Goal: Task Accomplishment & Management: Manage account settings

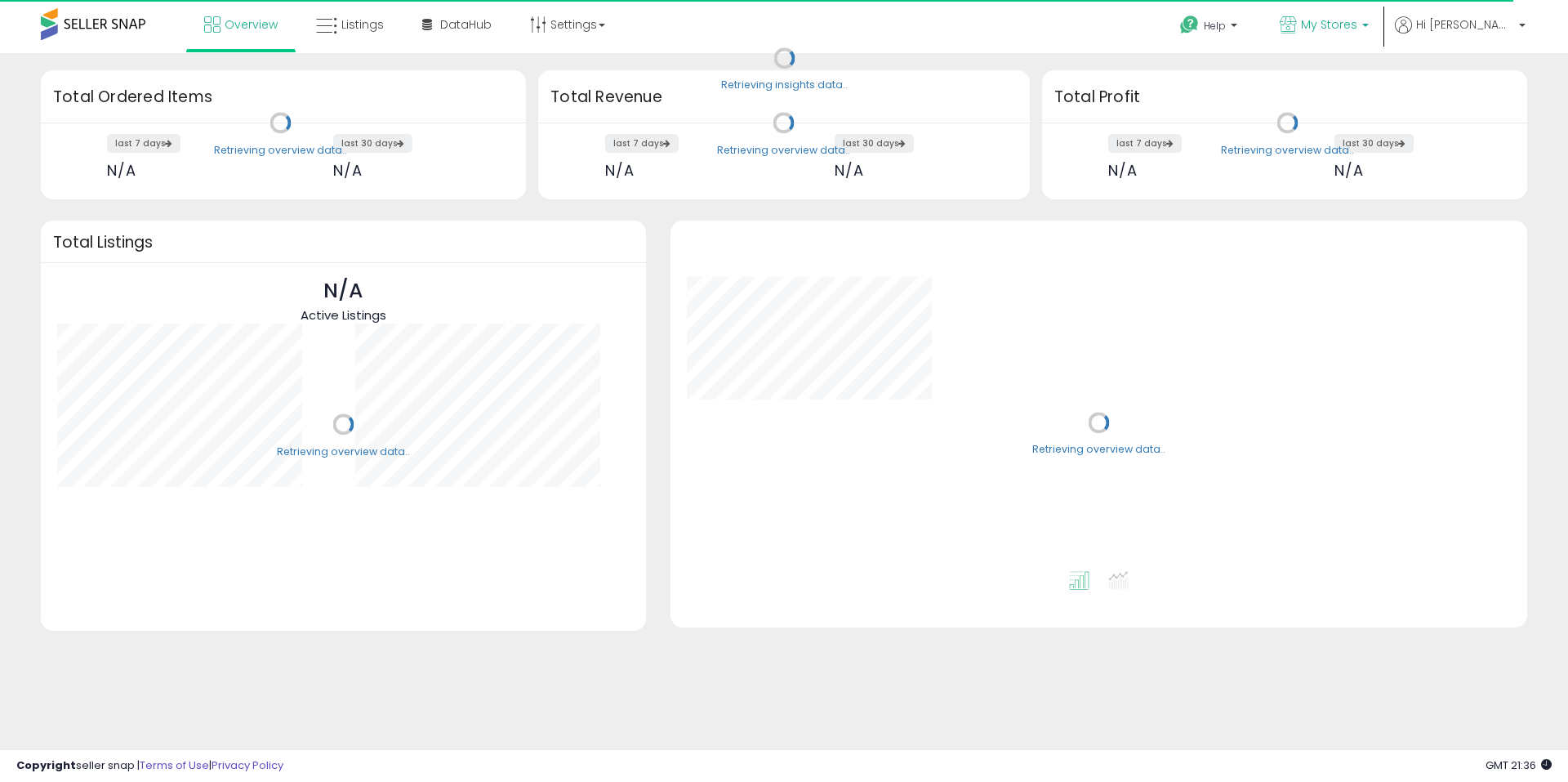
click at [1357, 24] on span "My Stores" at bounding box center [1329, 24] width 57 height 17
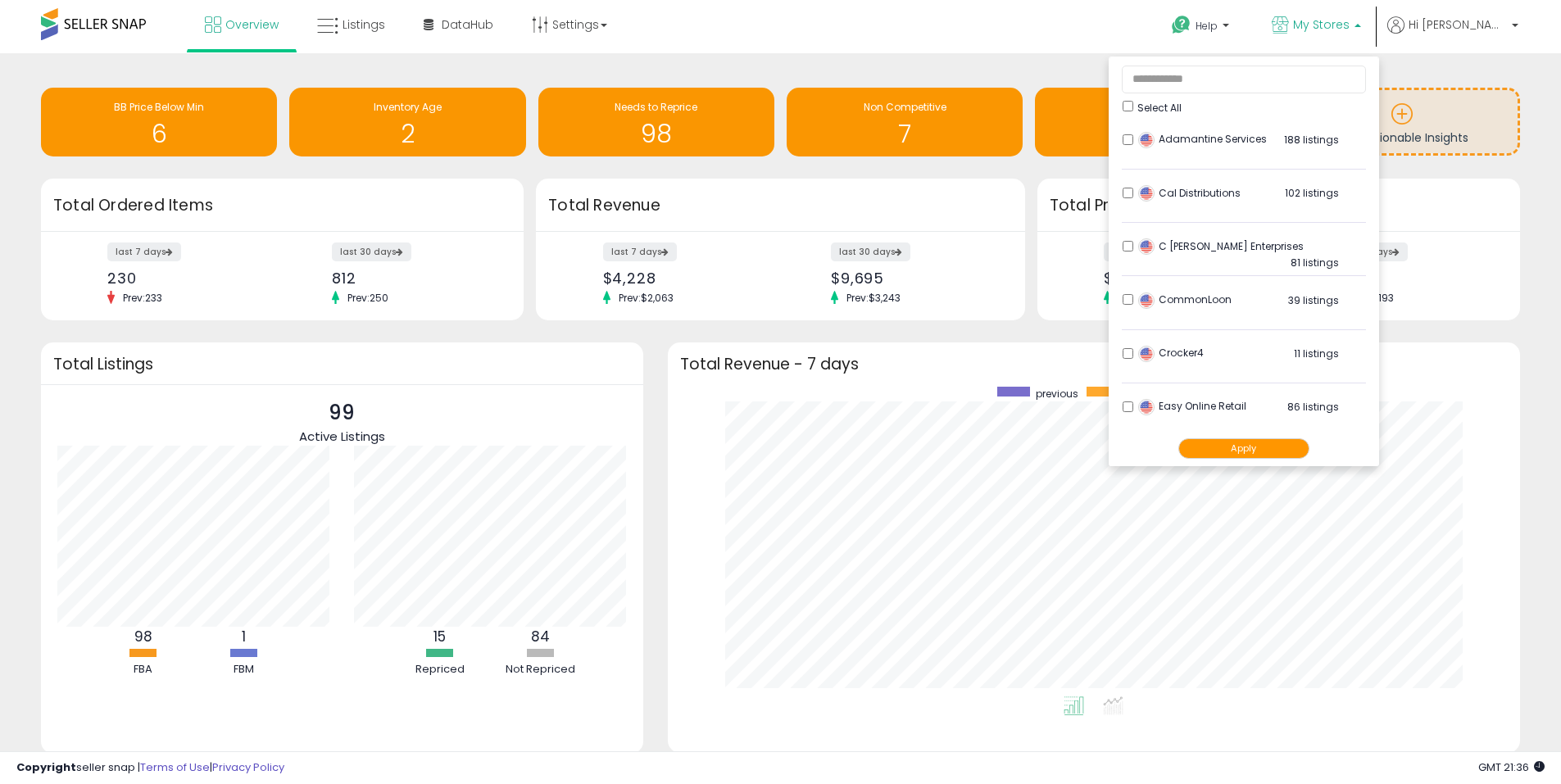
scroll to position [310, 820]
click at [1278, 450] on button "Apply" at bounding box center [1244, 448] width 131 height 20
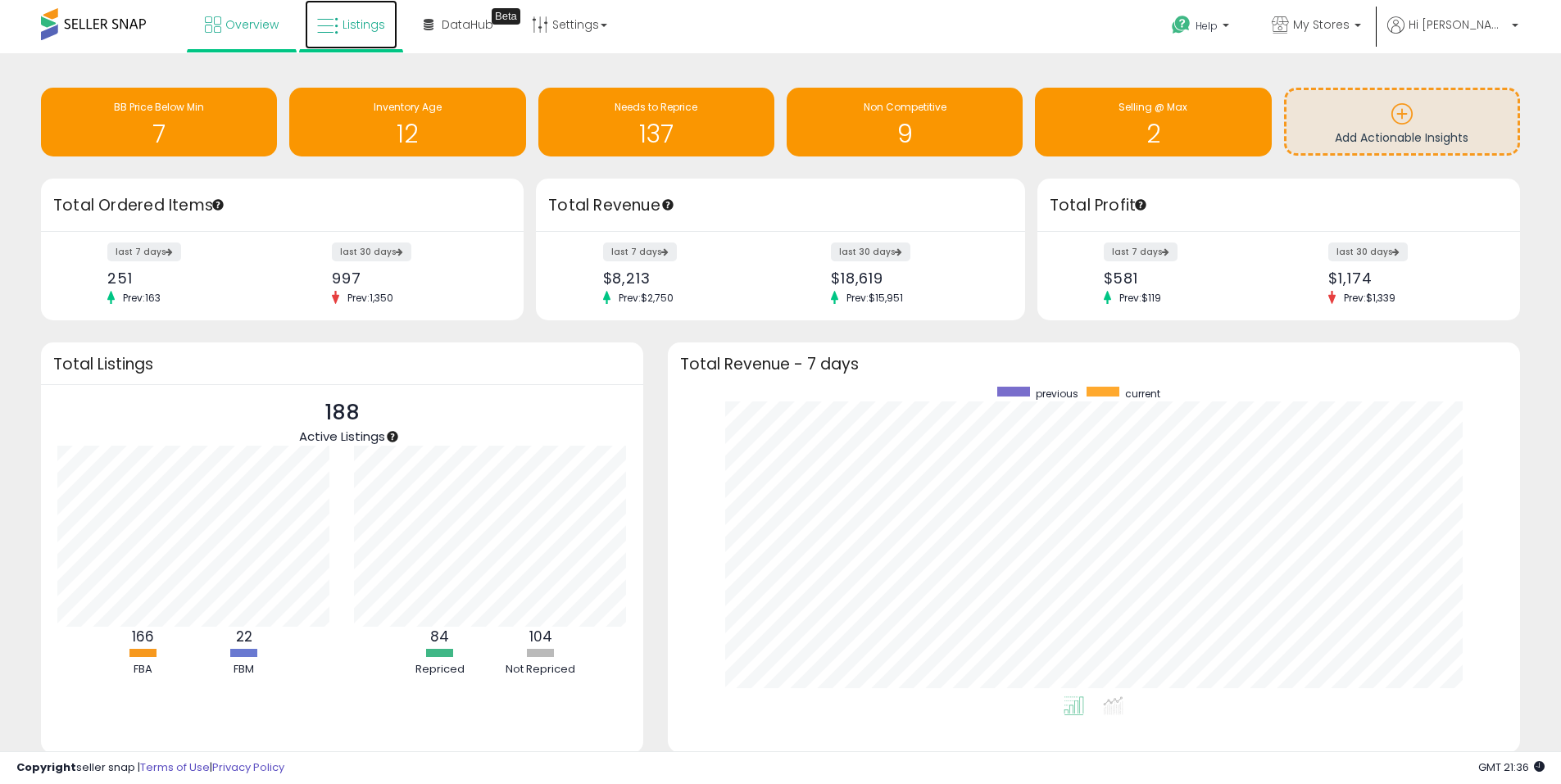
click at [363, 24] on span "Listings" at bounding box center [363, 24] width 43 height 17
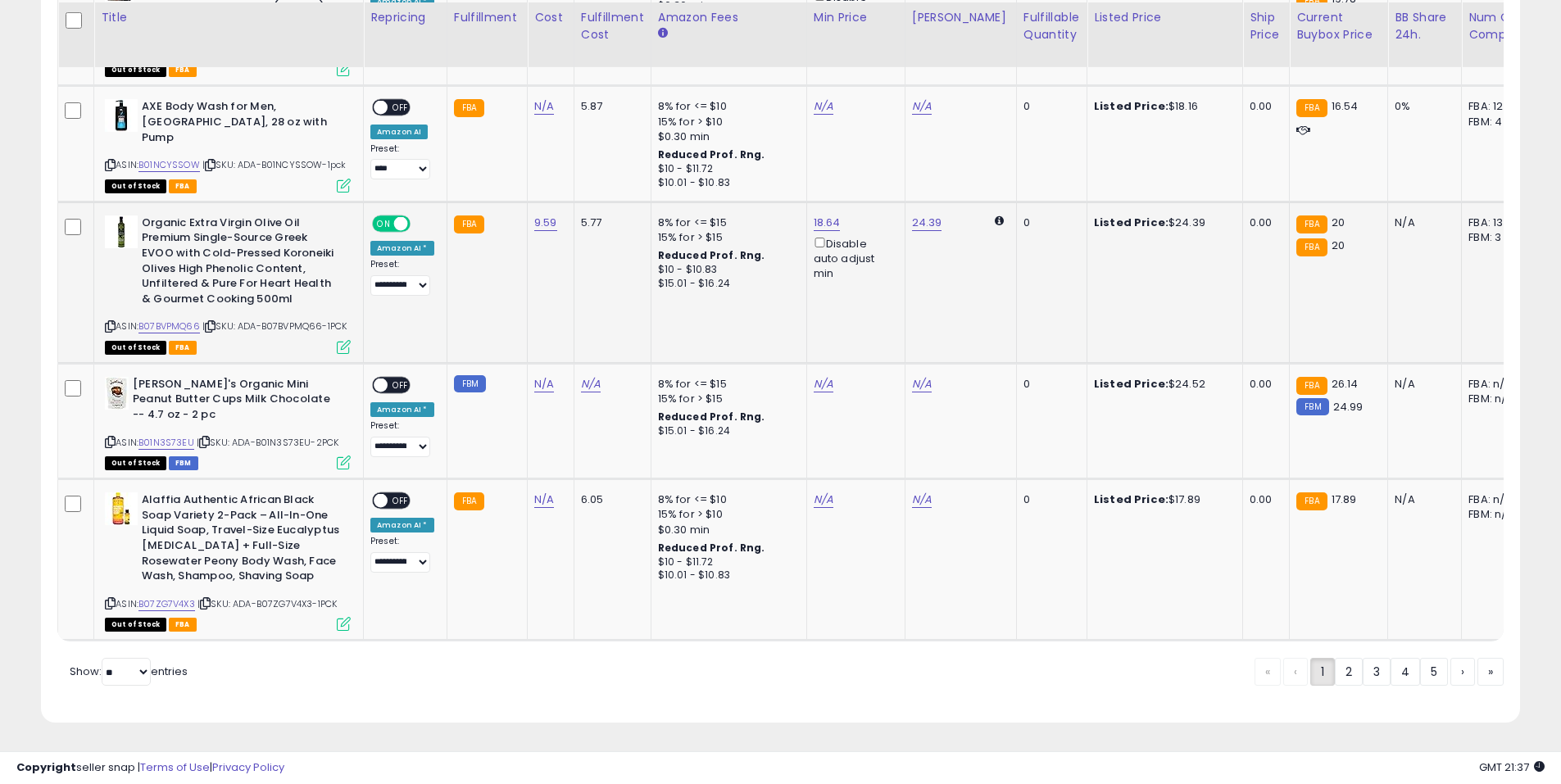
scroll to position [3522, 0]
click at [1357, 683] on link "2" at bounding box center [1349, 671] width 28 height 28
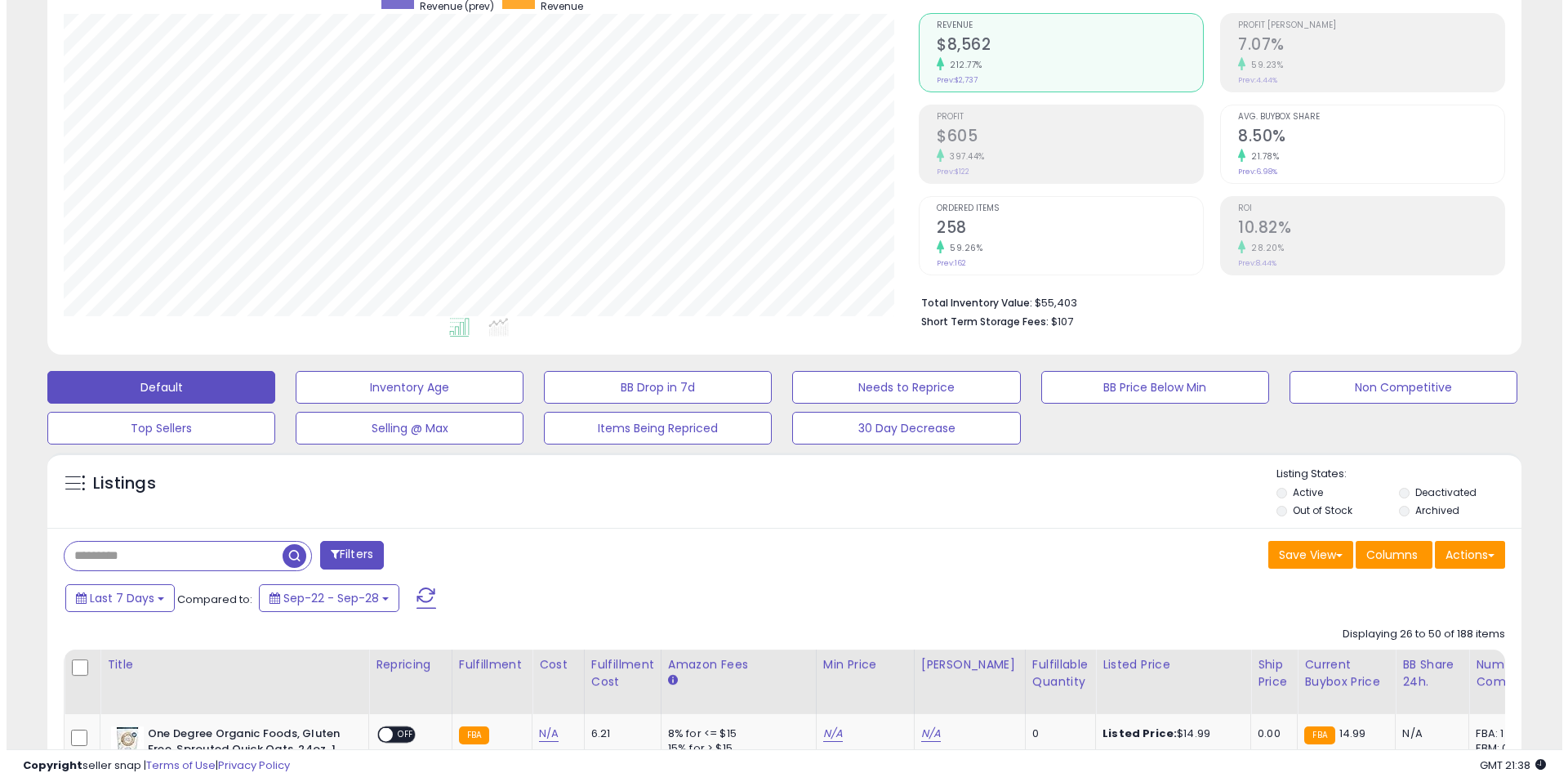
scroll to position [125, 0]
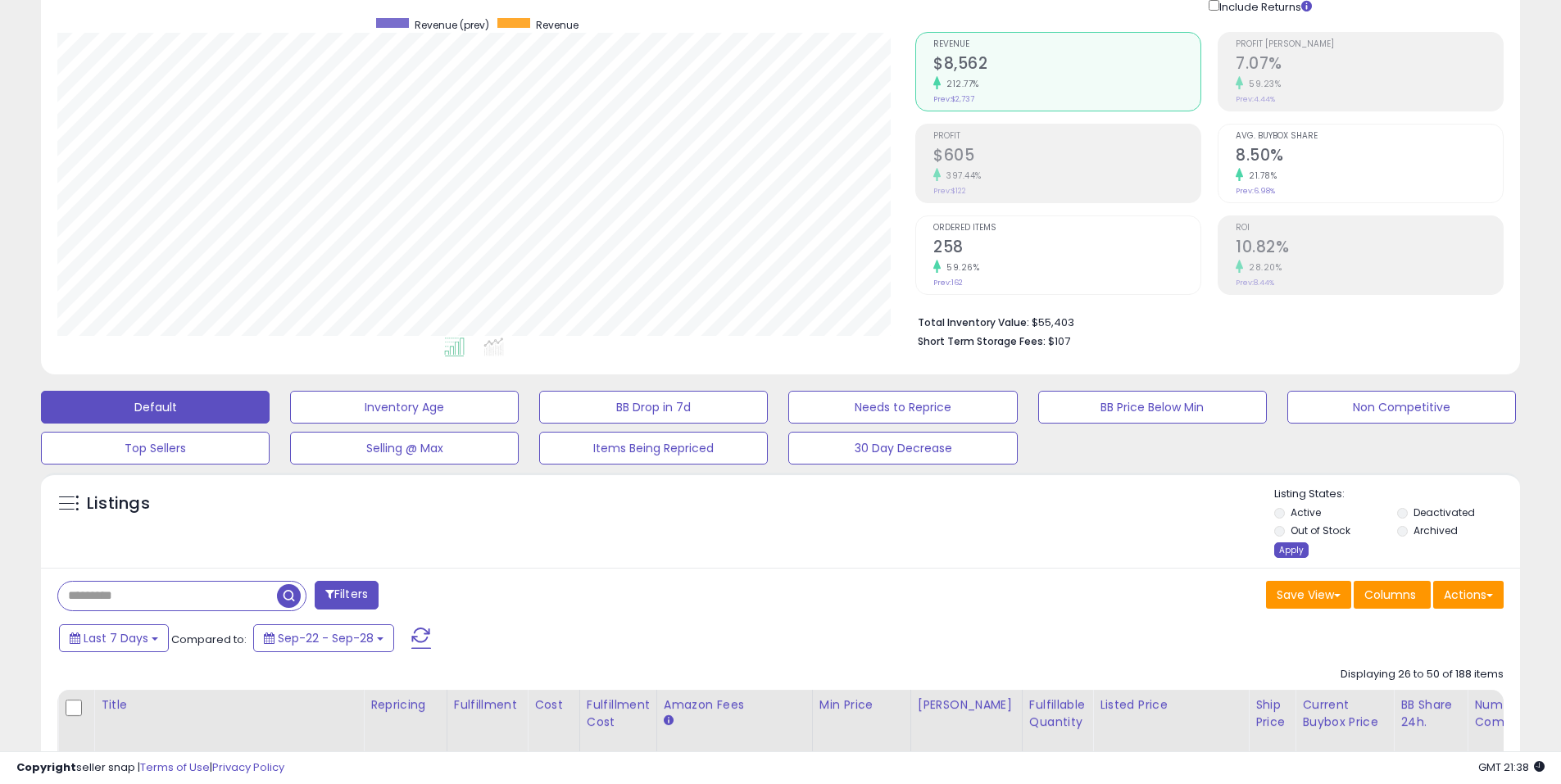
click at [1285, 554] on div "Apply" at bounding box center [1291, 550] width 34 height 16
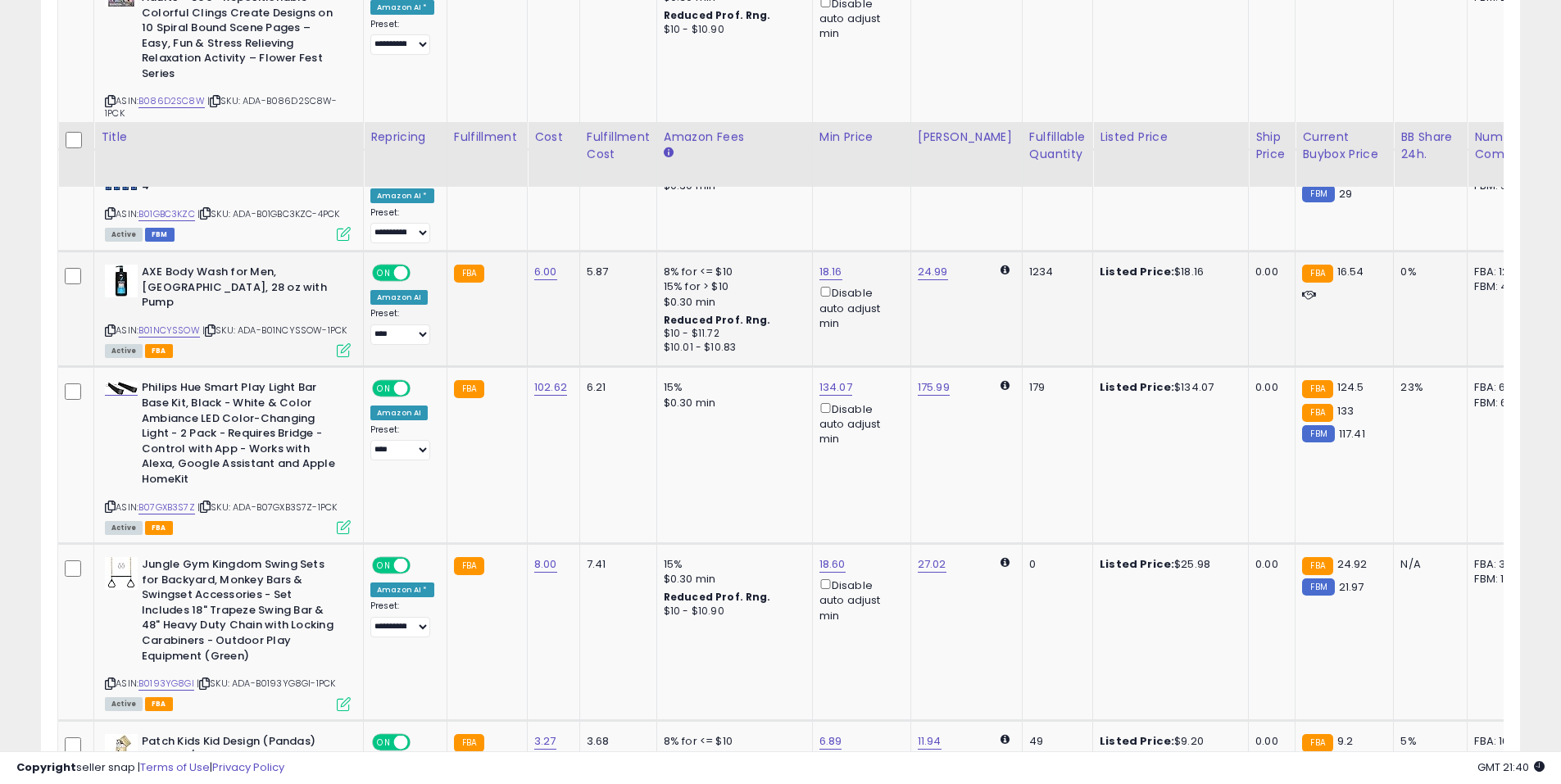
scroll to position [3319, 0]
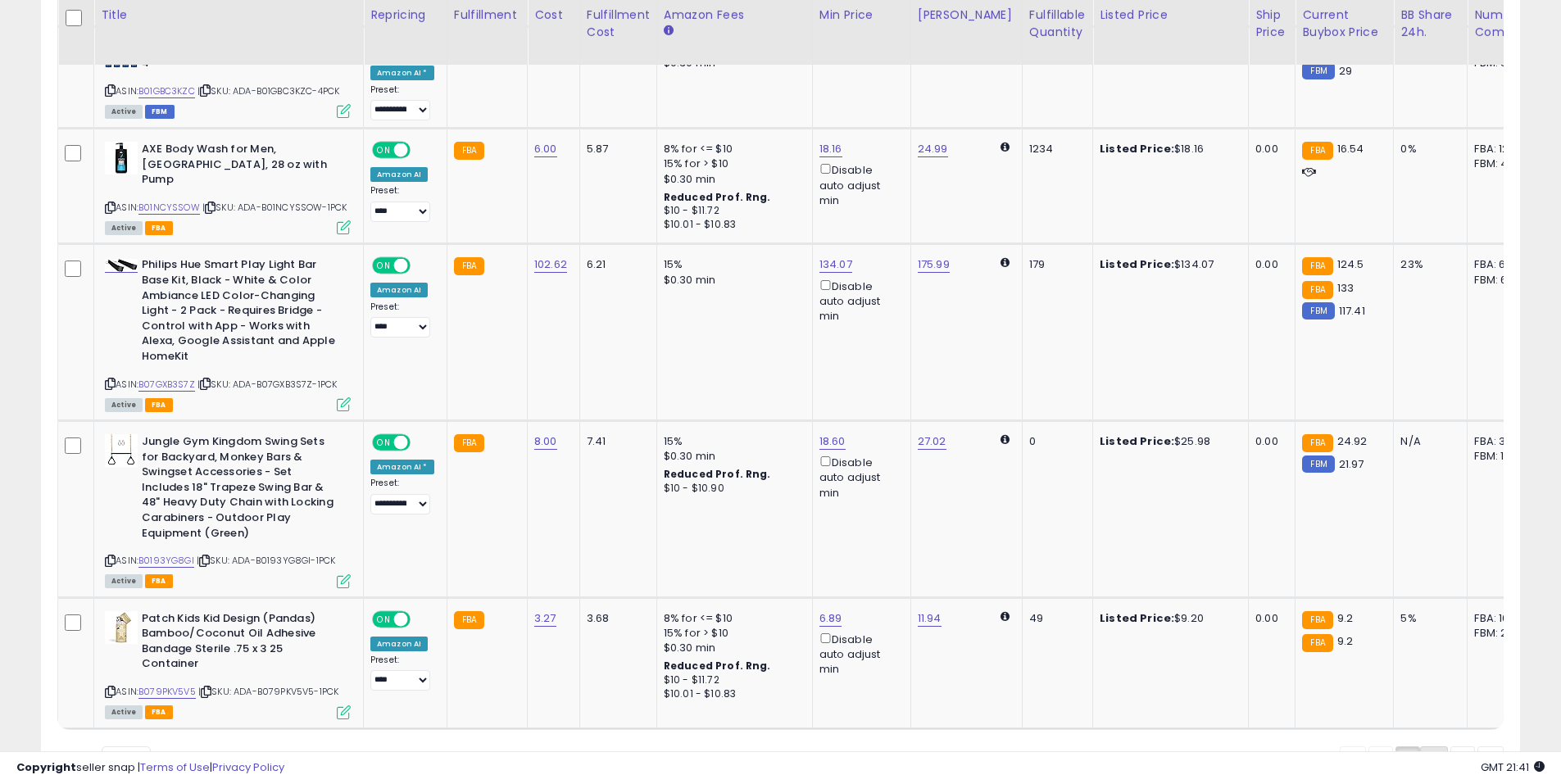
click at [1431, 746] on link "2" at bounding box center [1434, 760] width 28 height 28
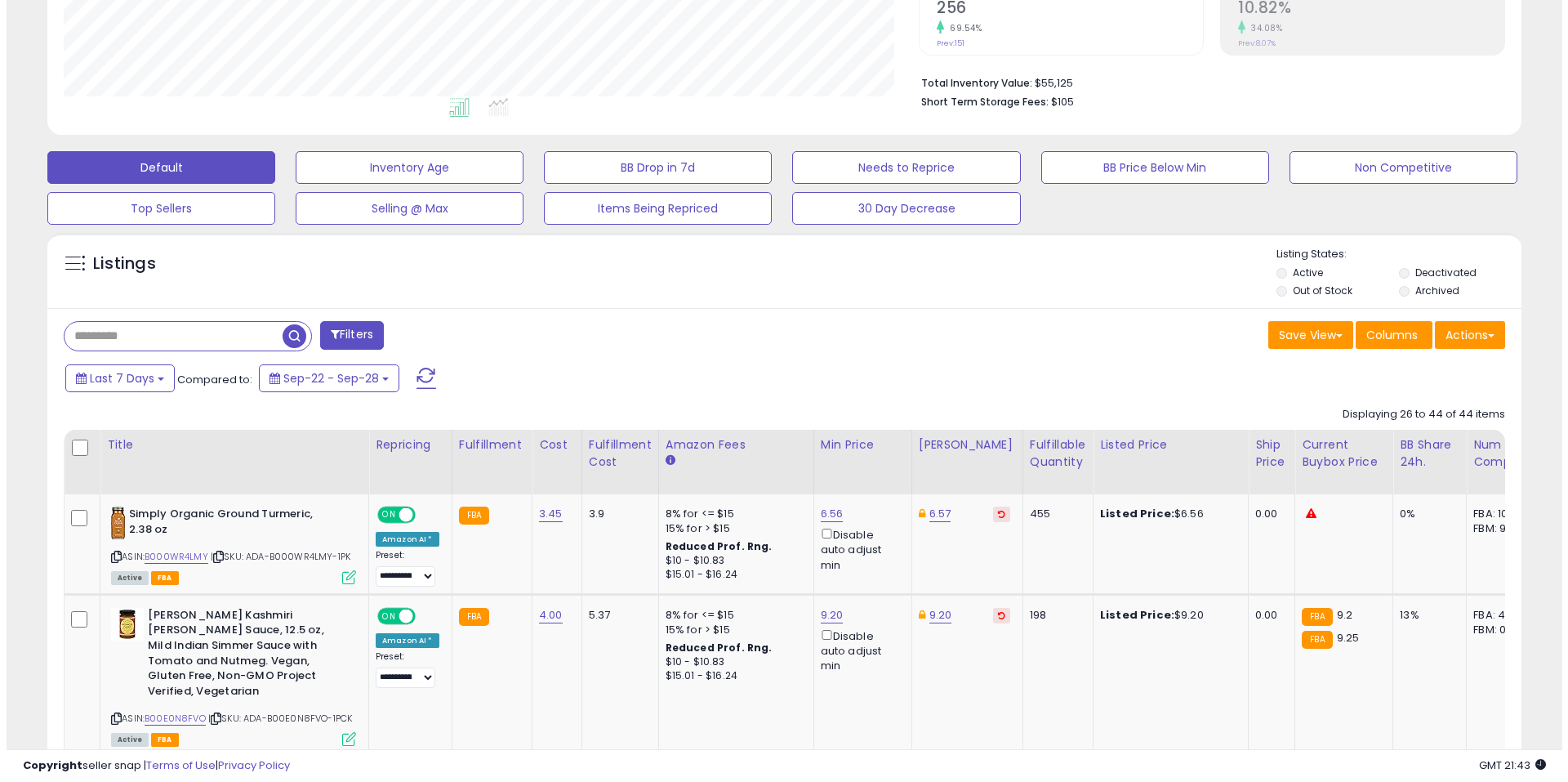
scroll to position [0, 0]
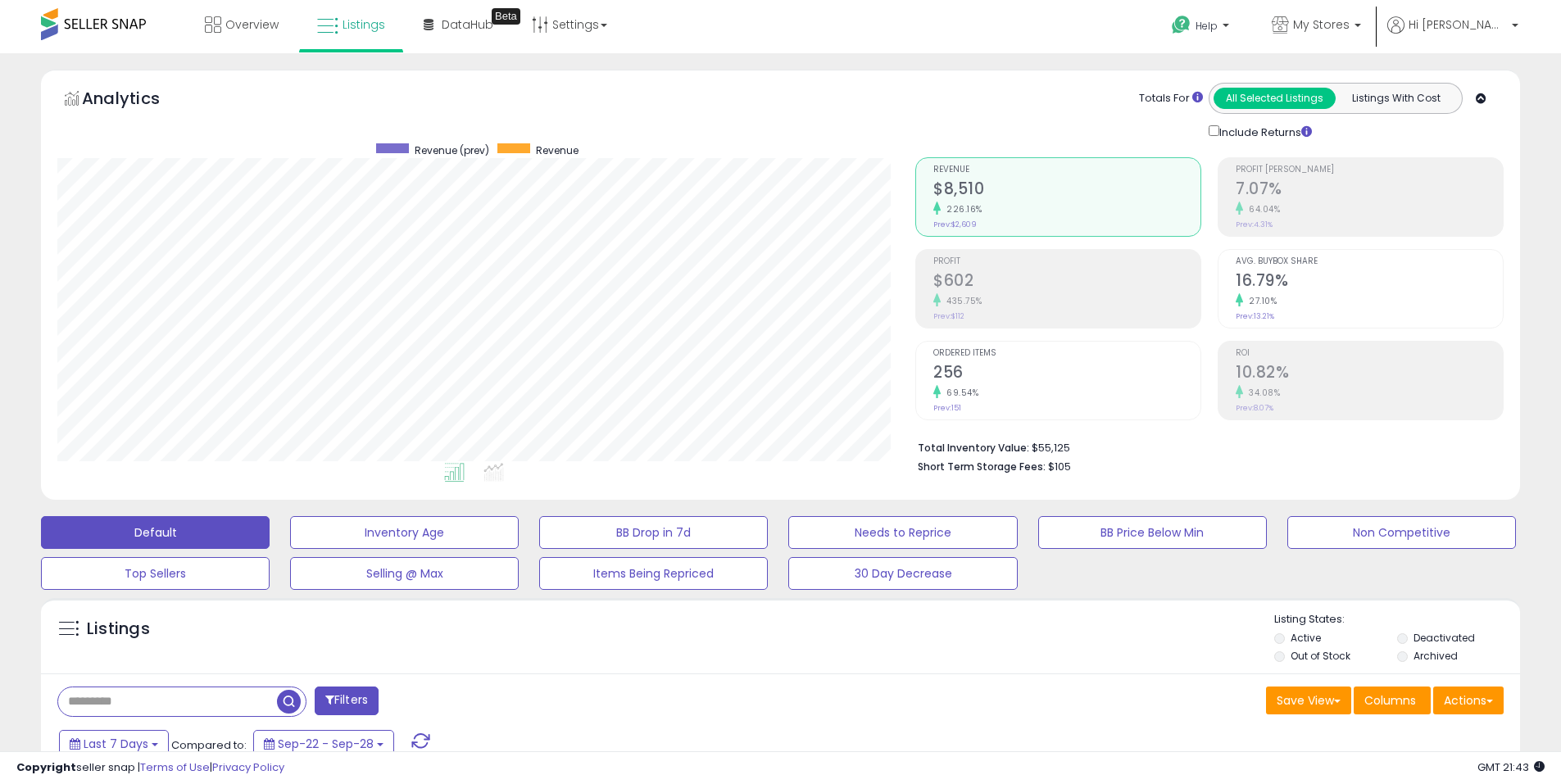
click at [1407, 642] on li "Deactivated" at bounding box center [1458, 639] width 121 height 18
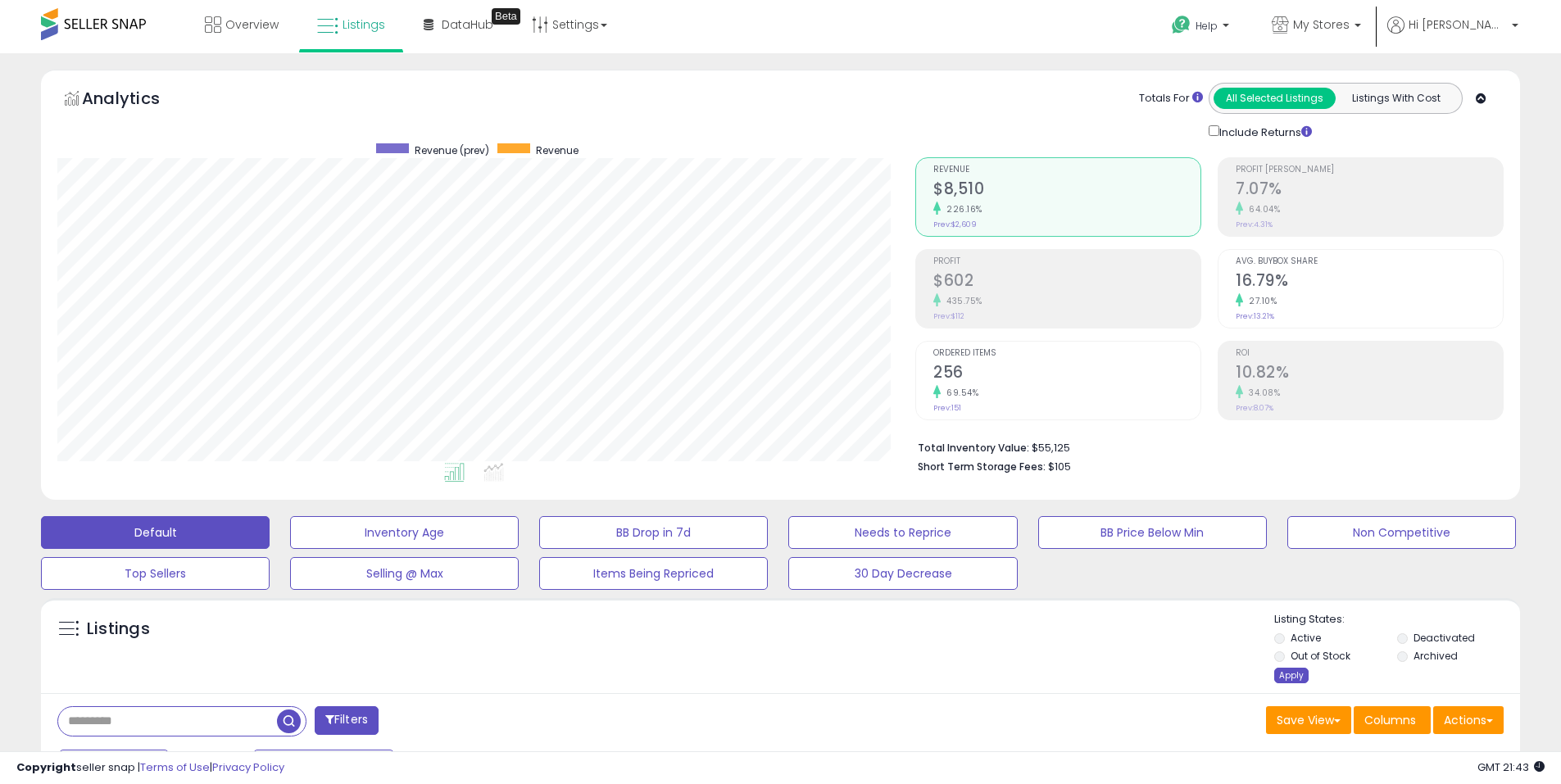
click at [1287, 669] on div "Apply" at bounding box center [1291, 676] width 34 height 16
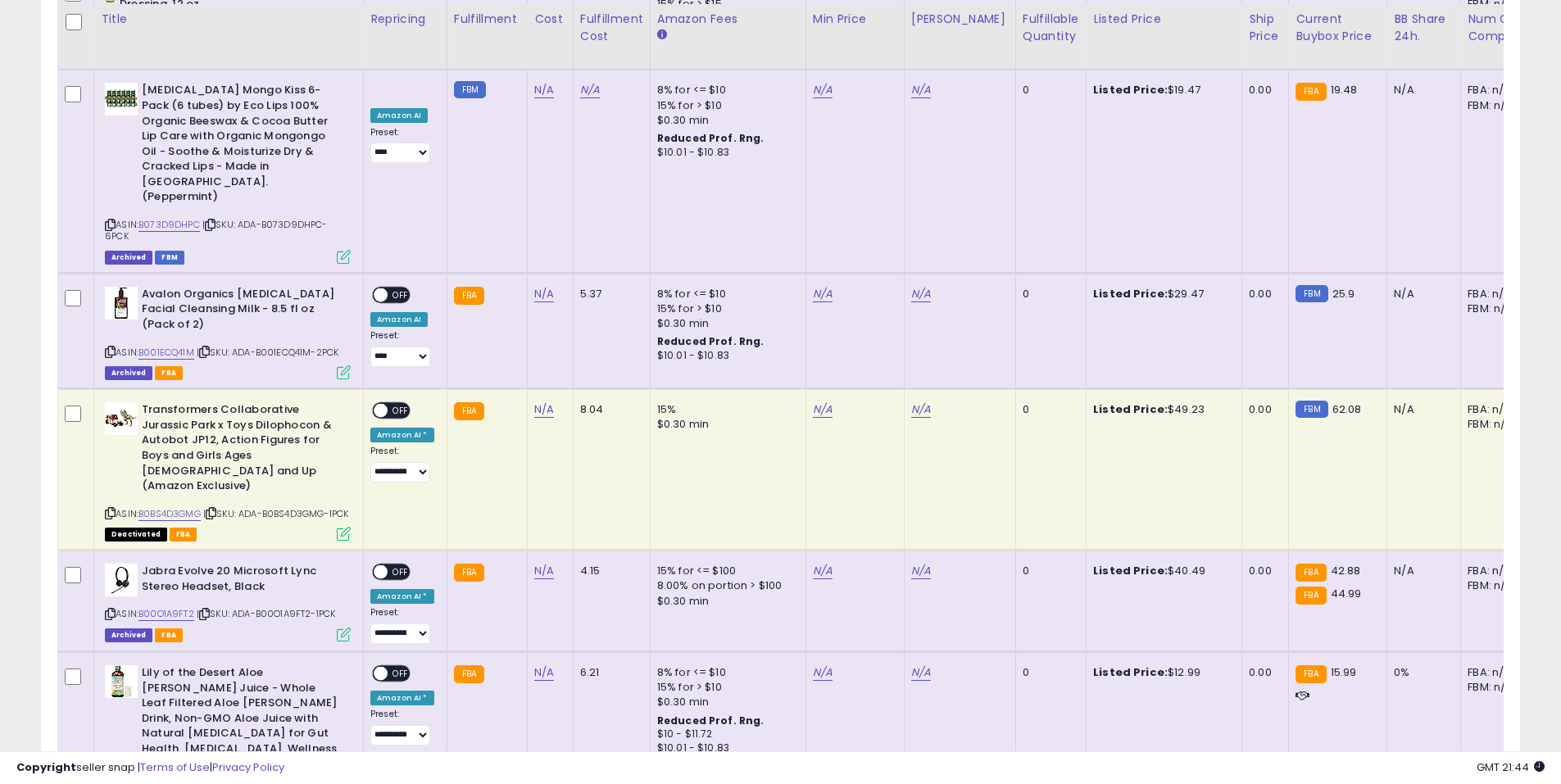
scroll to position [3380, 0]
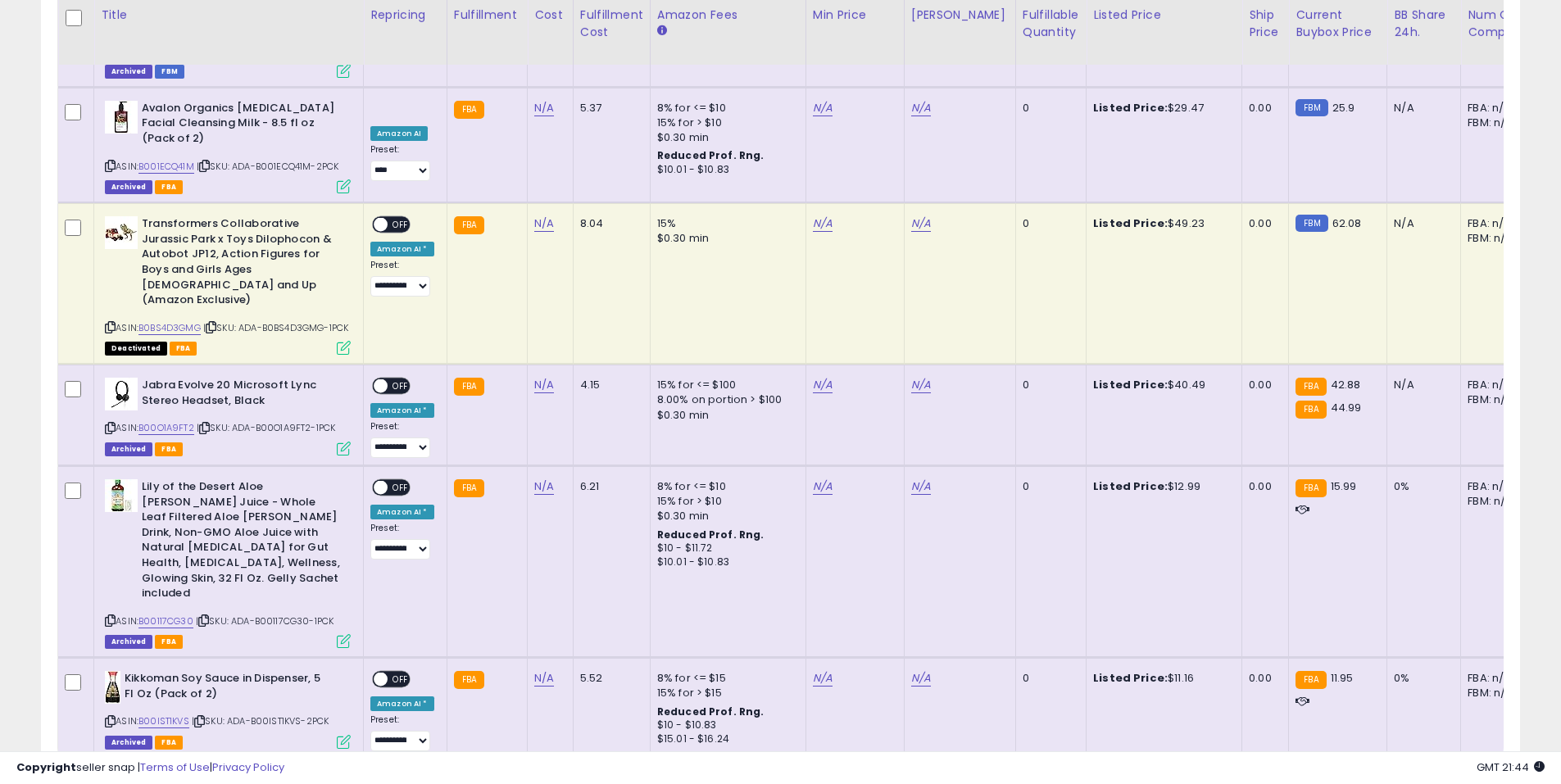
click at [1433, 776] on link "2" at bounding box center [1434, 790] width 28 height 28
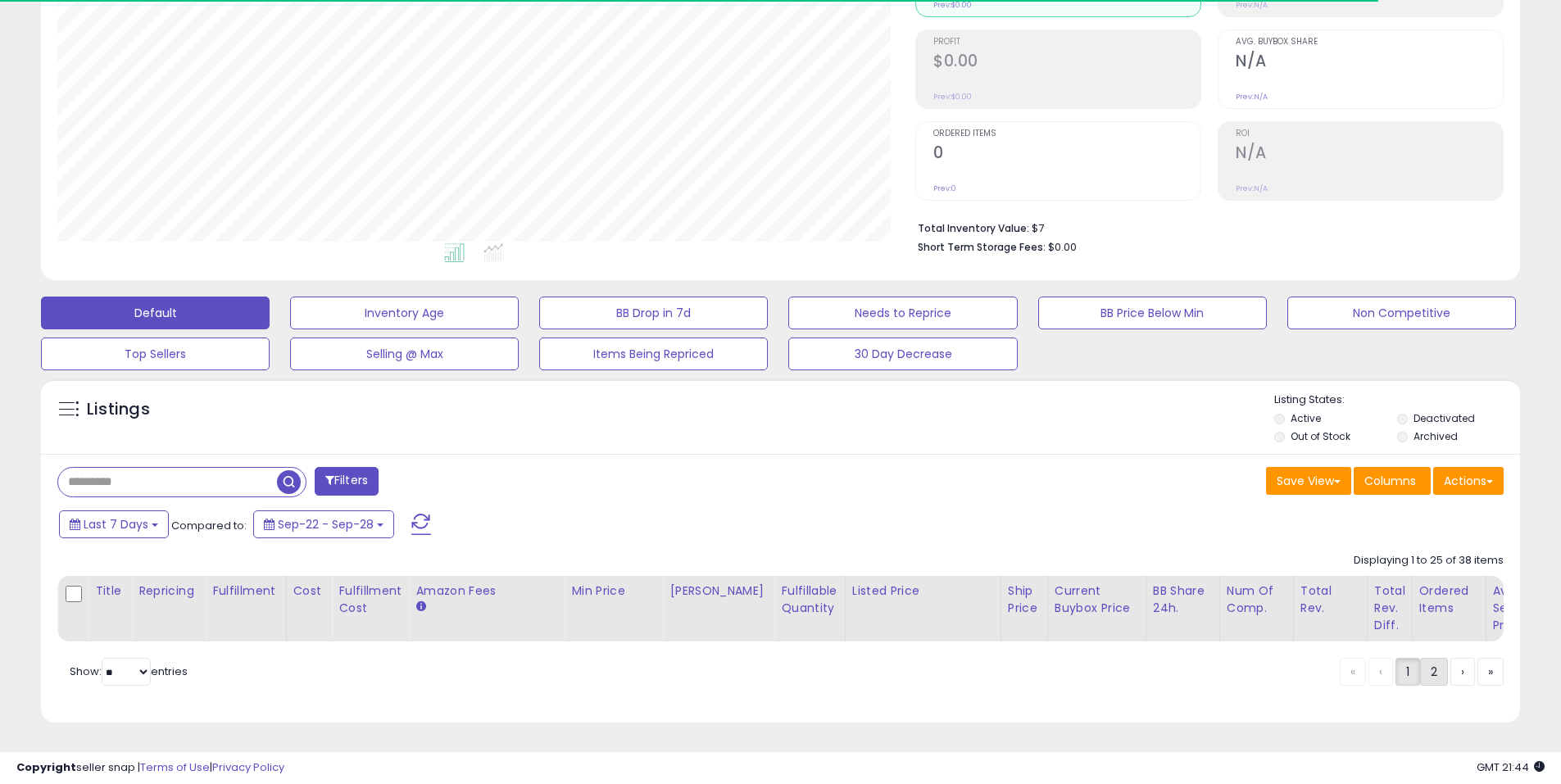
click at [1425, 671] on link "2" at bounding box center [1434, 671] width 28 height 28
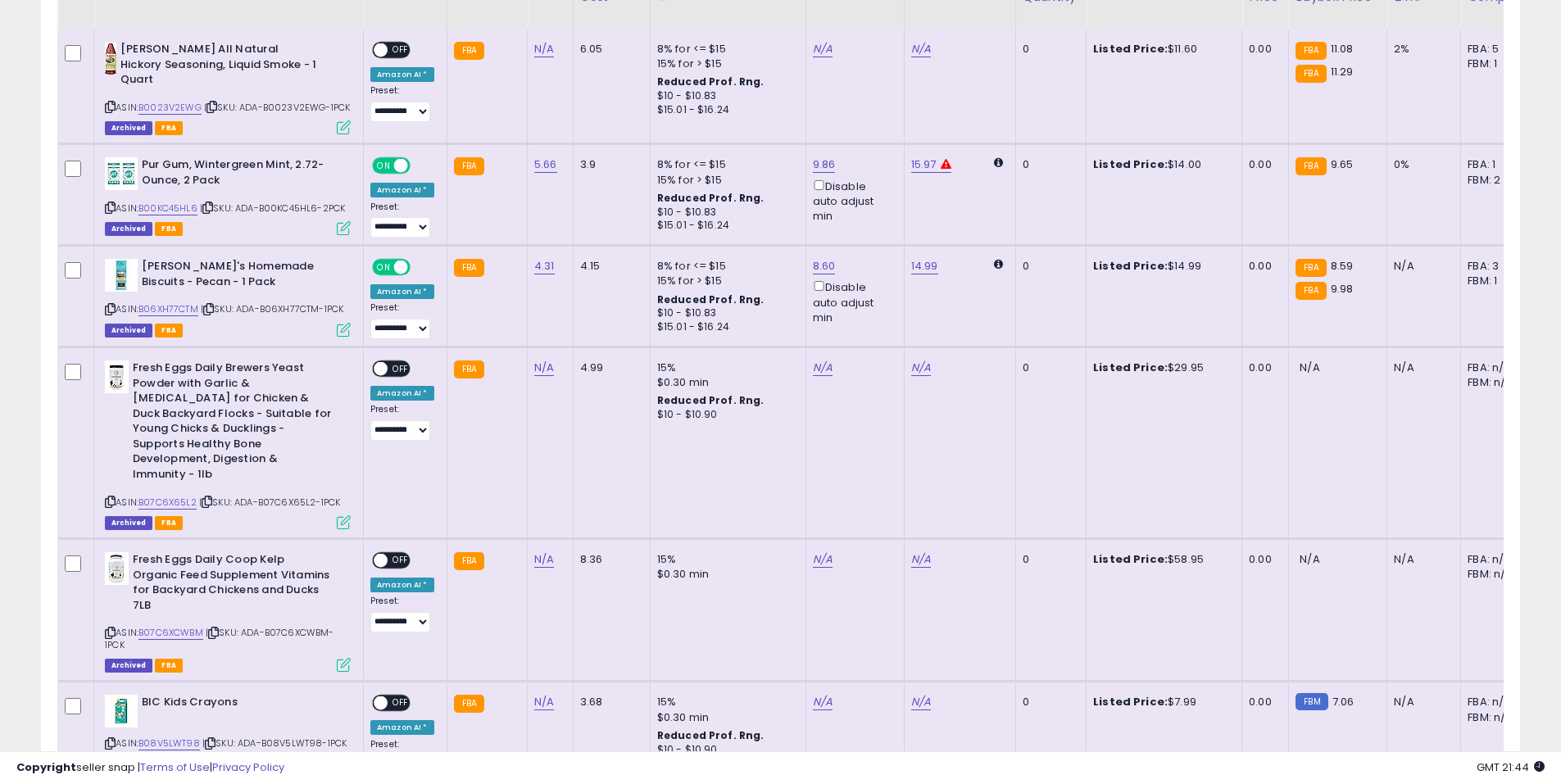
scroll to position [0, 0]
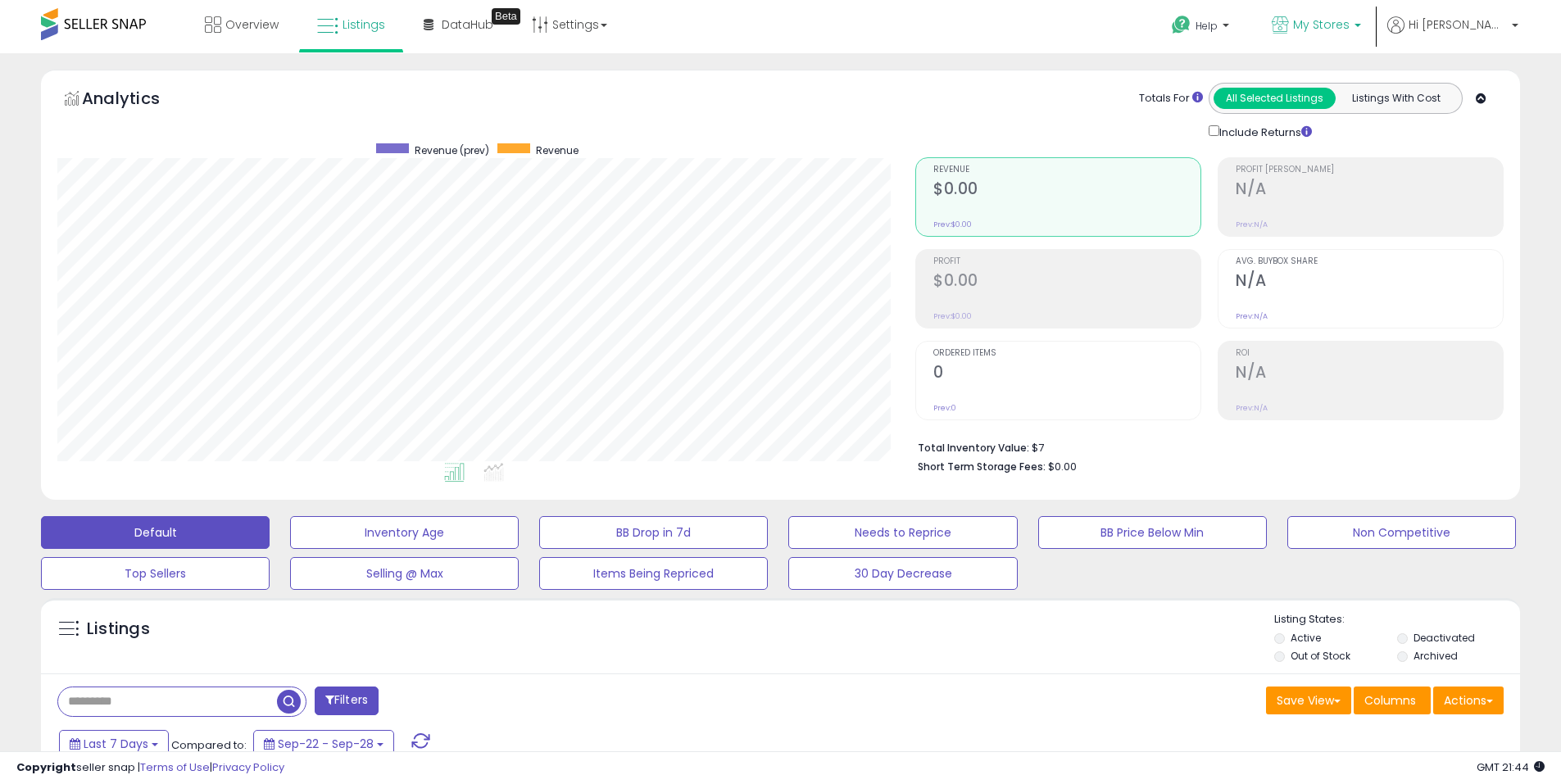
click at [1350, 21] on span "My Stores" at bounding box center [1321, 24] width 57 height 17
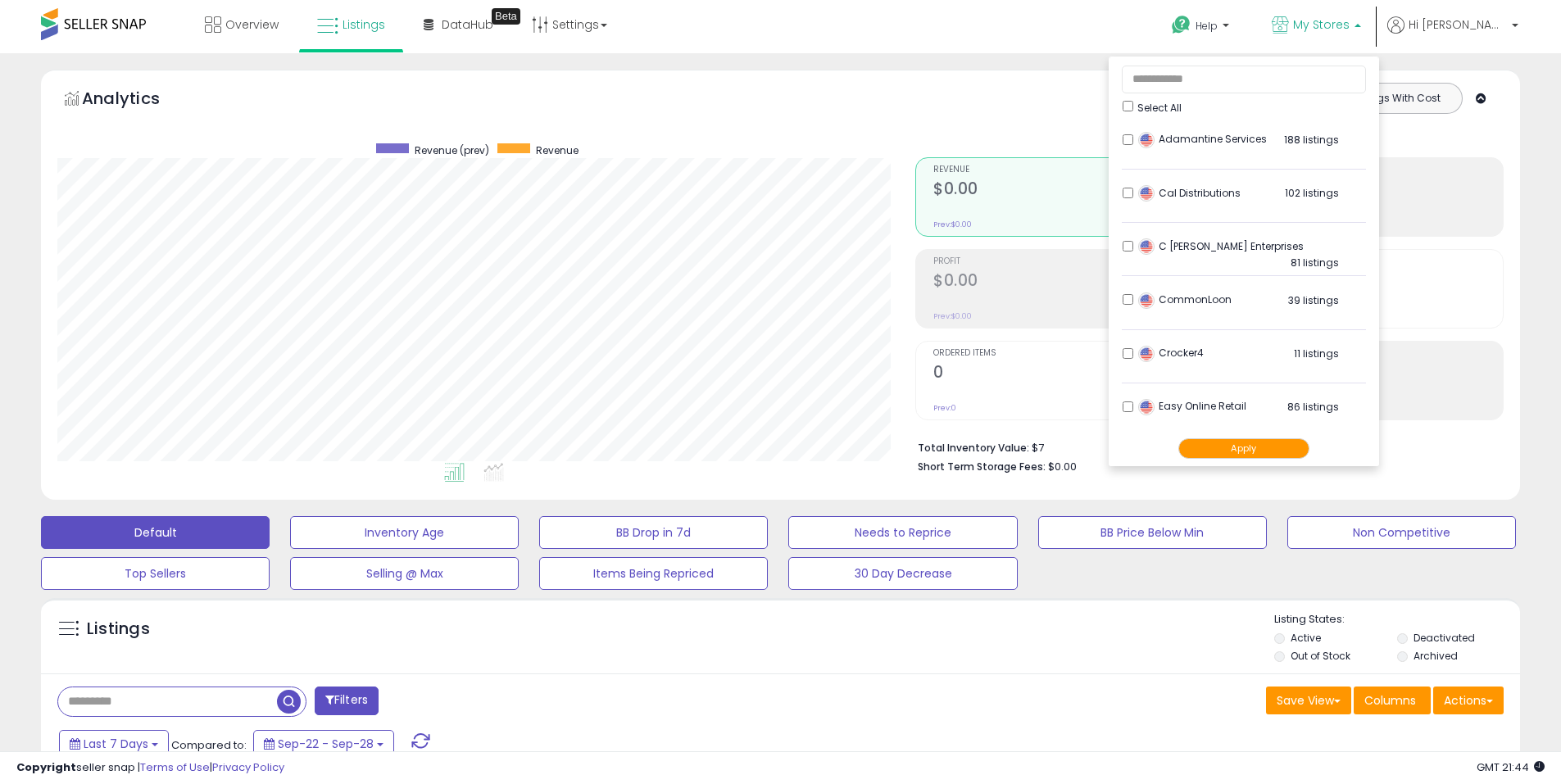
click at [1222, 141] on span "Adamantine Services" at bounding box center [1202, 139] width 128 height 14
click at [1274, 441] on button "Apply" at bounding box center [1244, 448] width 131 height 20
click at [1259, 451] on button "Apply" at bounding box center [1244, 448] width 131 height 20
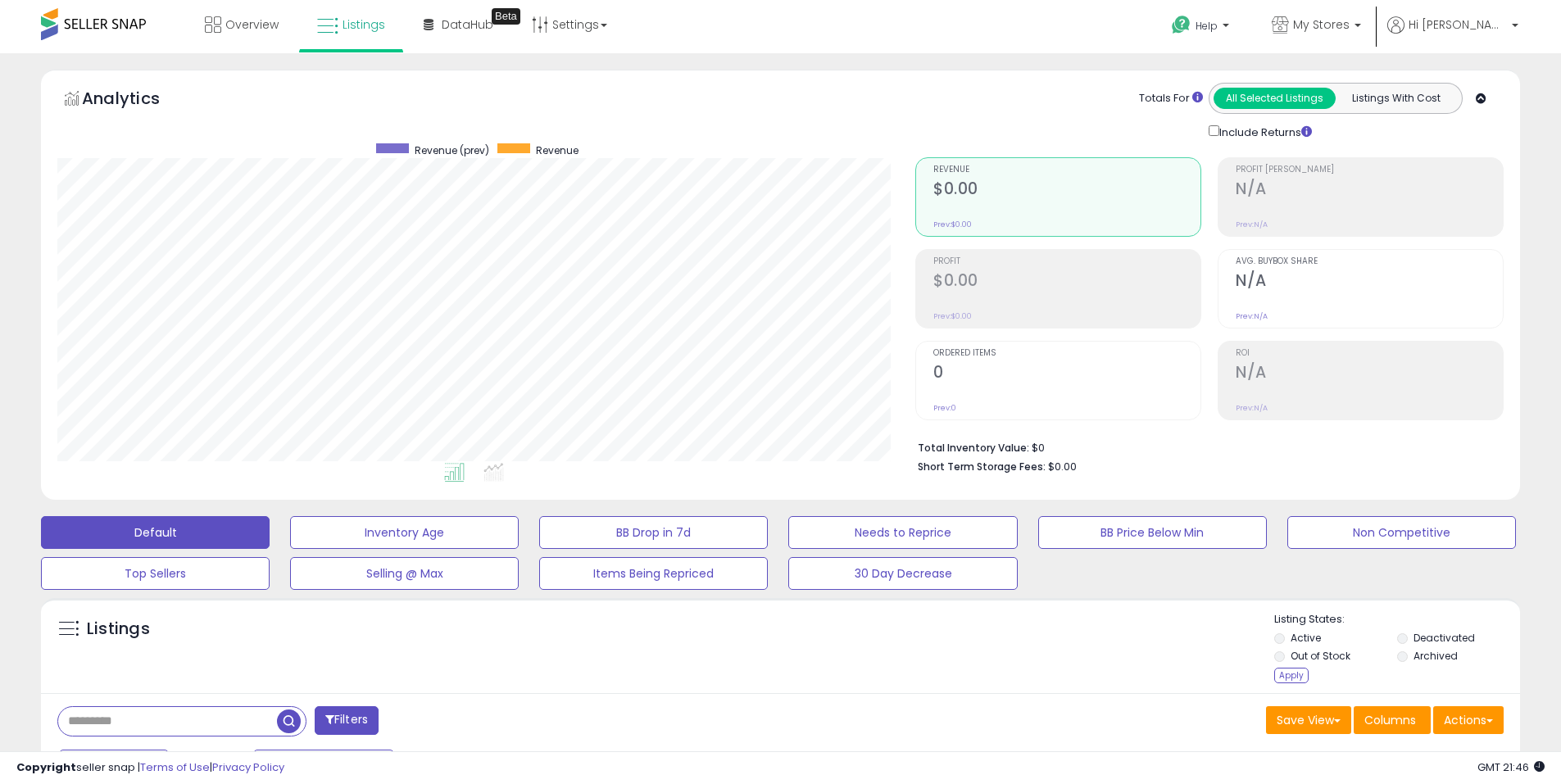
click at [1405, 633] on li "Deactivated" at bounding box center [1458, 639] width 121 height 18
click at [1302, 671] on div "Apply" at bounding box center [1291, 676] width 34 height 16
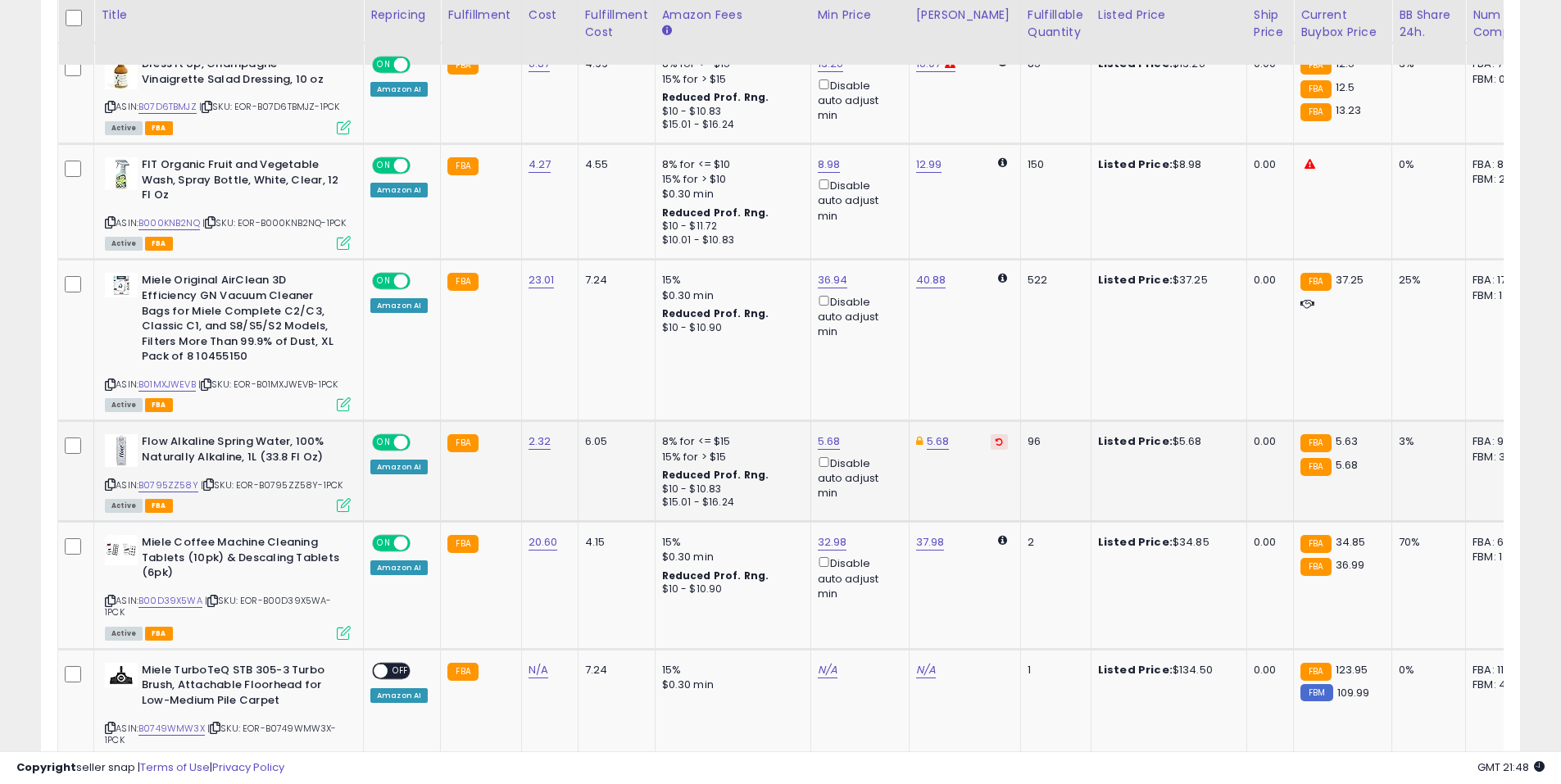
scroll to position [1556, 0]
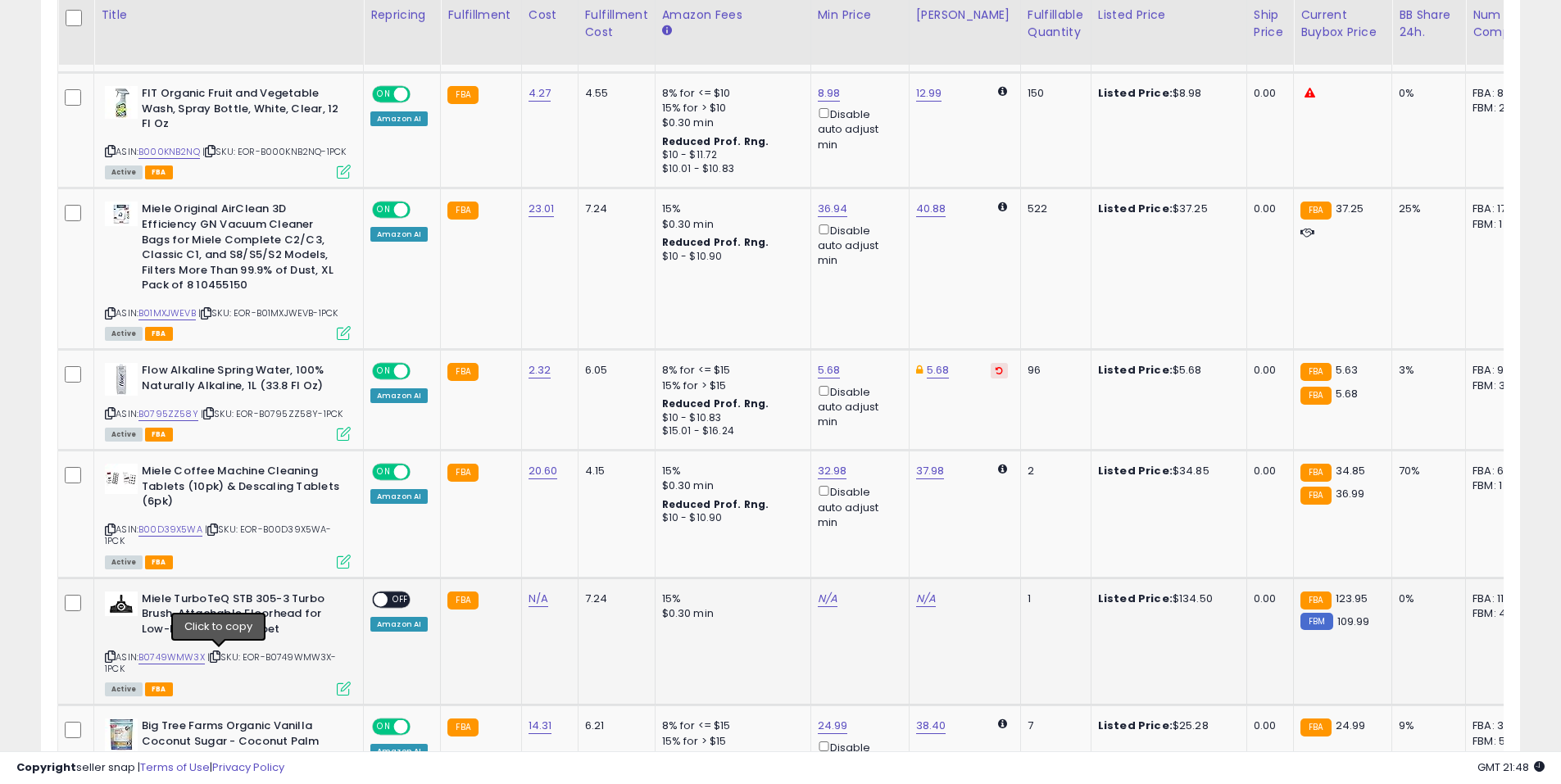
click at [218, 656] on icon at bounding box center [215, 657] width 10 height 9
click at [218, 659] on icon at bounding box center [215, 657] width 10 height 9
click at [534, 602] on link "N/A" at bounding box center [538, 598] width 20 height 17
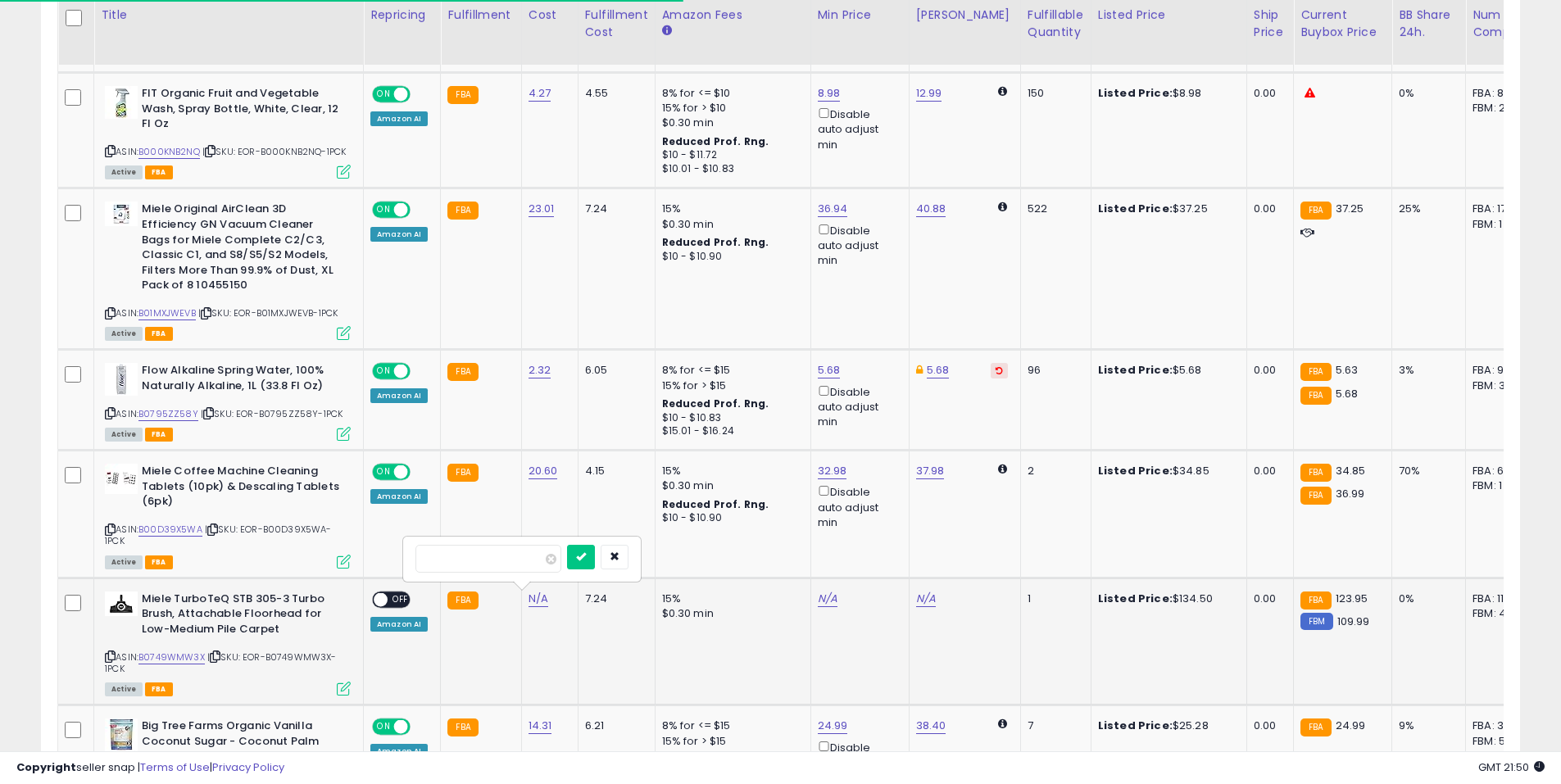
type input "*****"
click at [586, 557] on icon "submit" at bounding box center [581, 555] width 10 height 10
click at [393, 605] on span "OFF" at bounding box center [401, 599] width 26 height 14
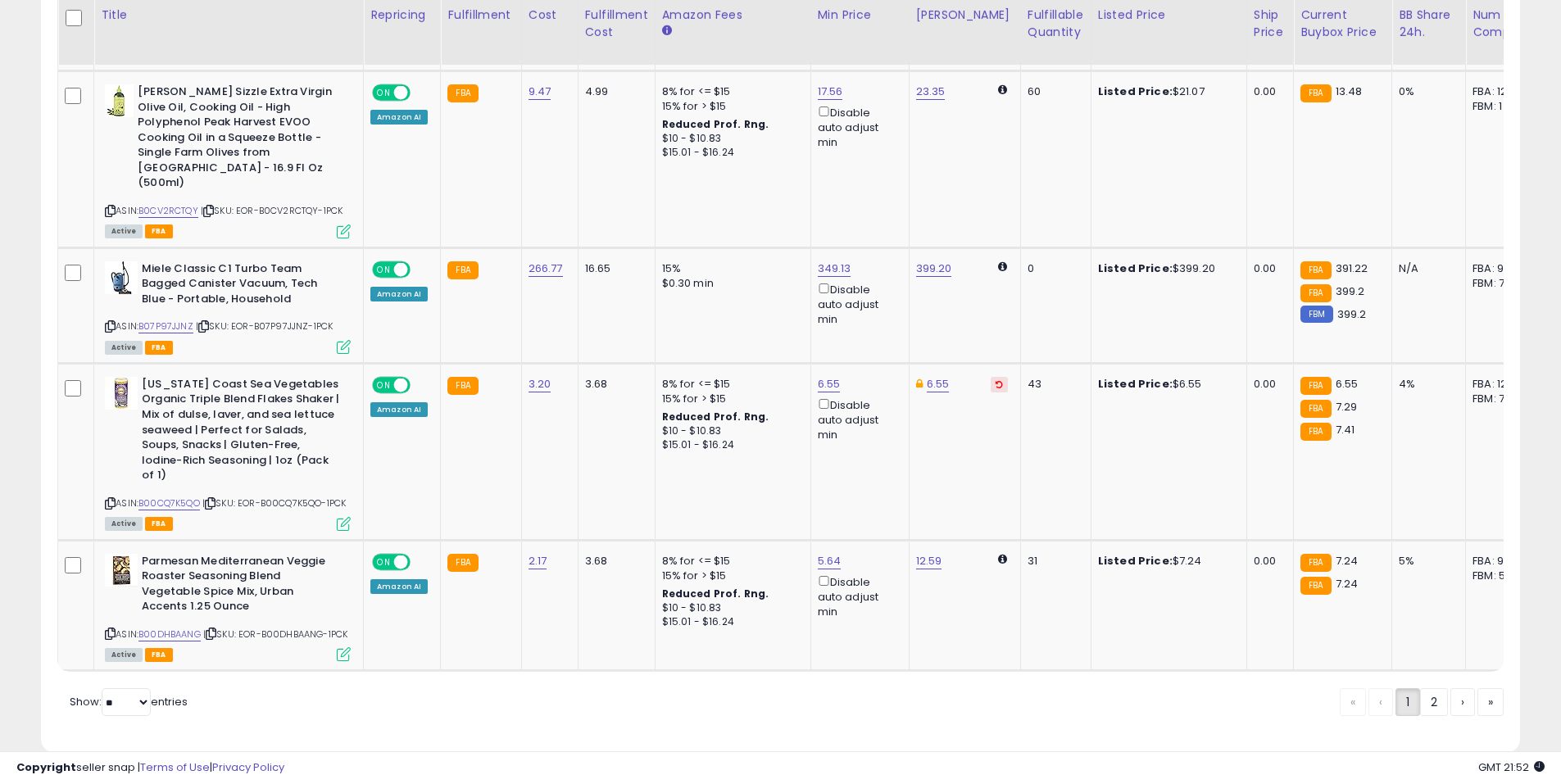
scroll to position [3390, 0]
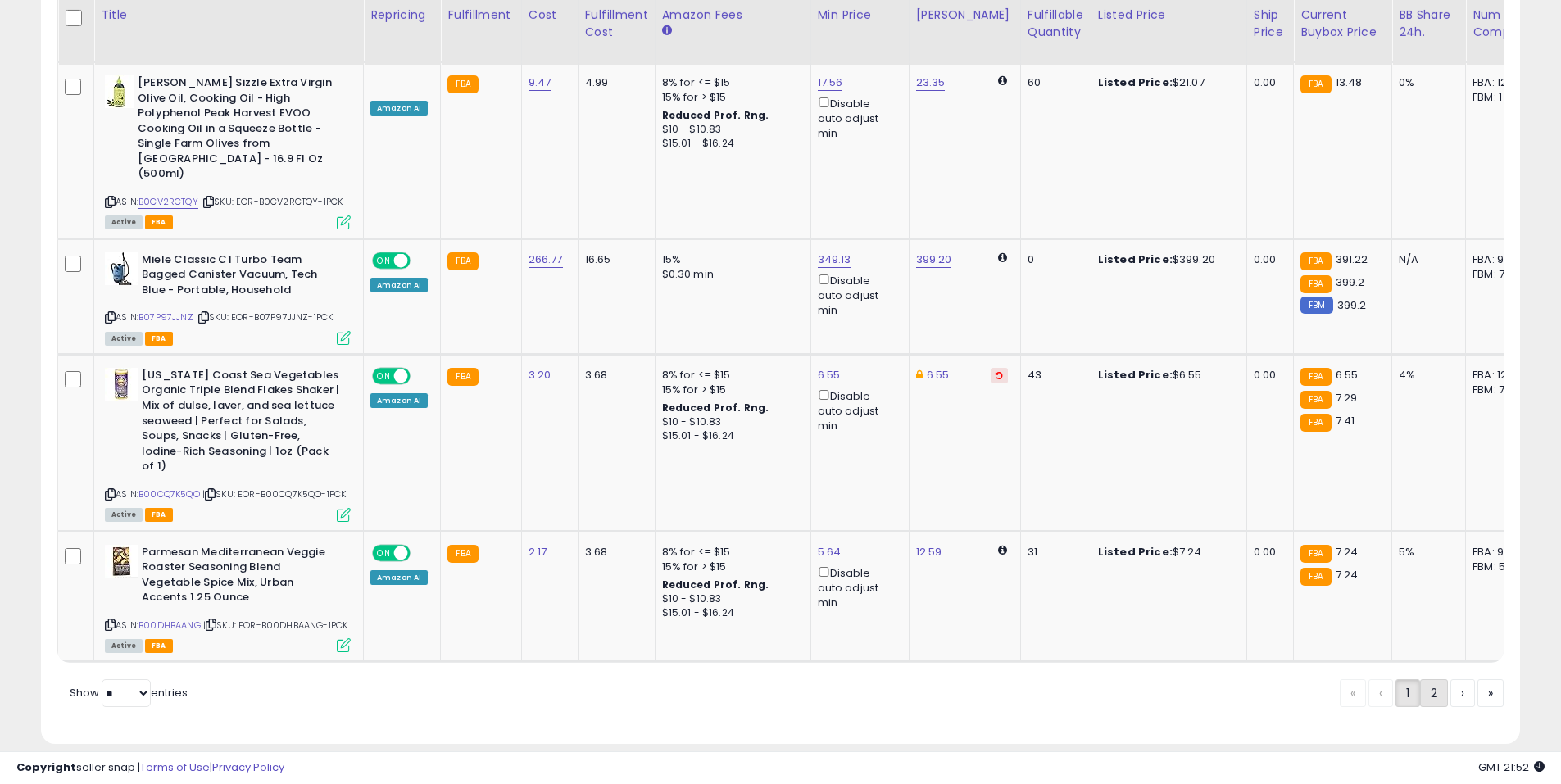
click at [1435, 679] on link "2" at bounding box center [1434, 693] width 28 height 28
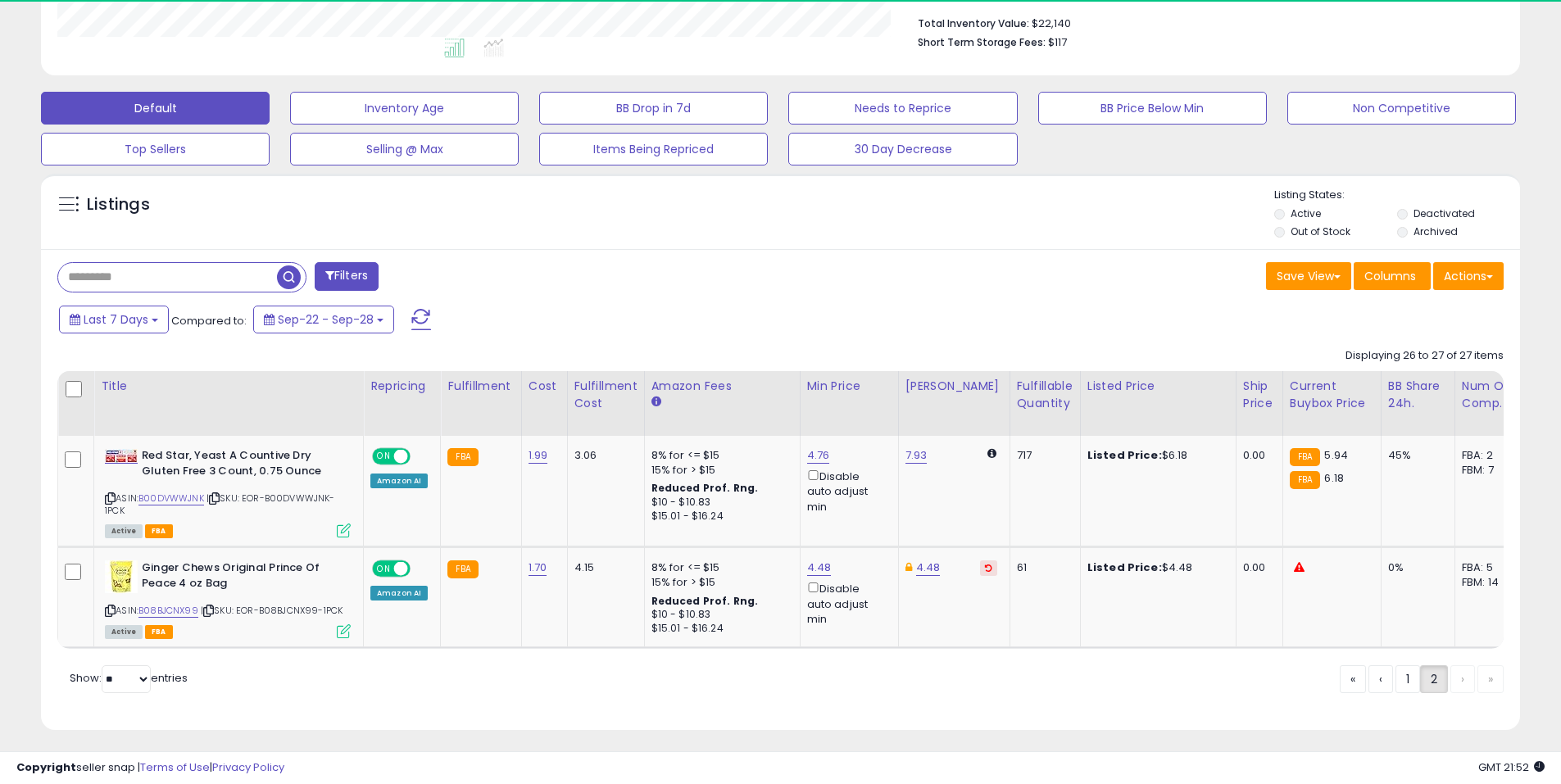
scroll to position [444, 0]
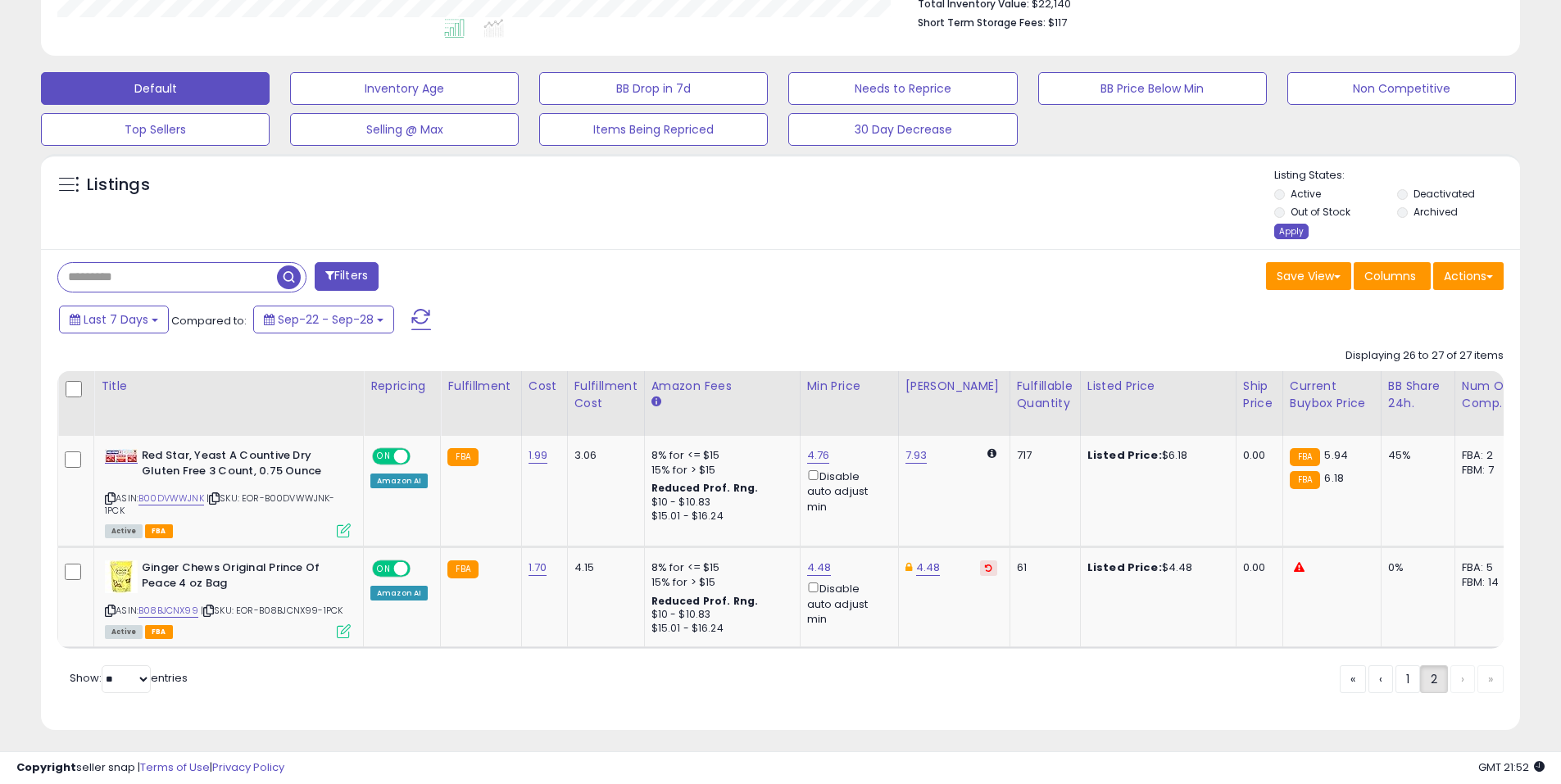
click at [1299, 238] on div "Apply" at bounding box center [1291, 231] width 34 height 16
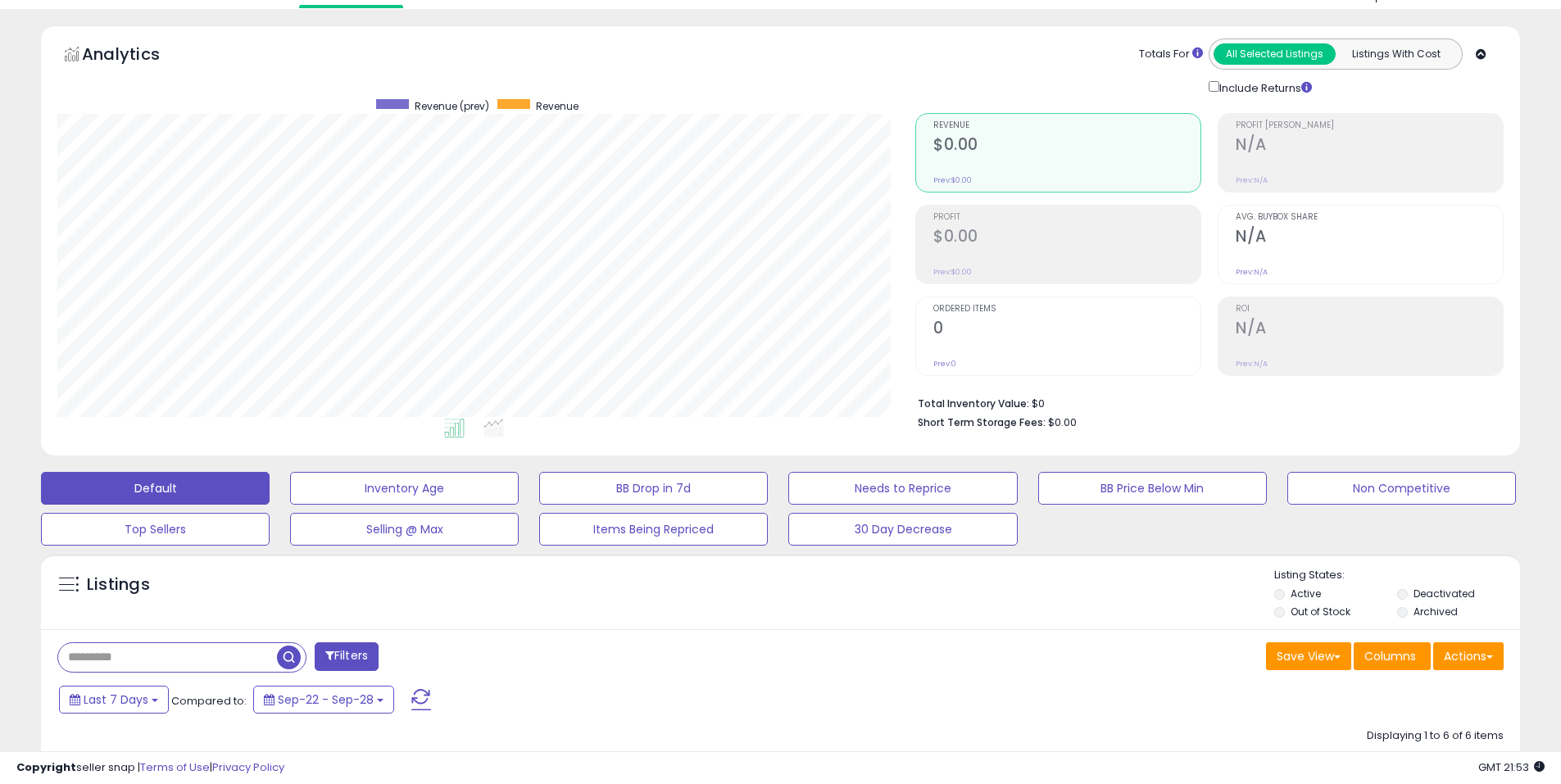
scroll to position [0, 0]
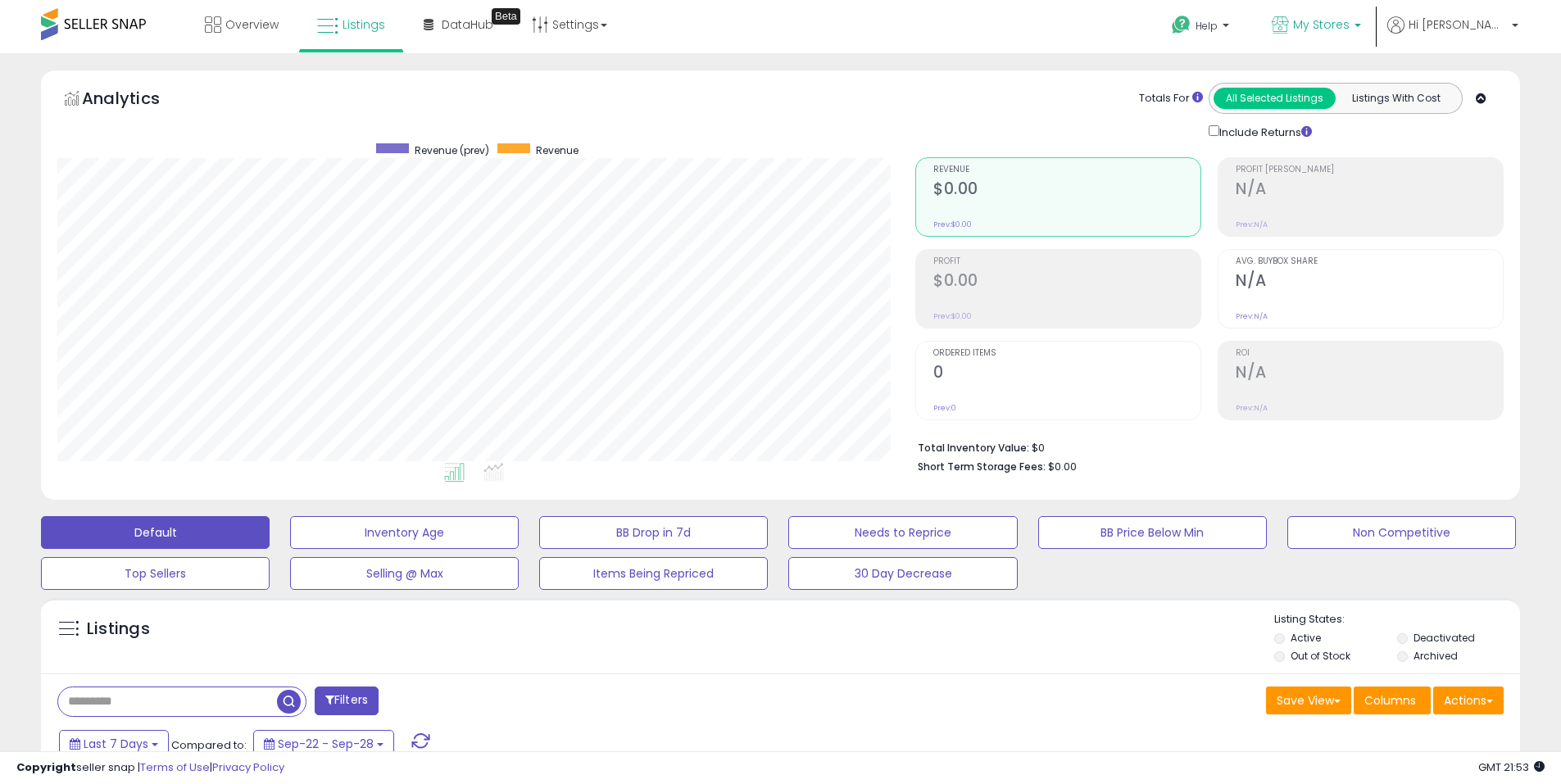
click at [1350, 24] on span "My Stores" at bounding box center [1321, 24] width 57 height 17
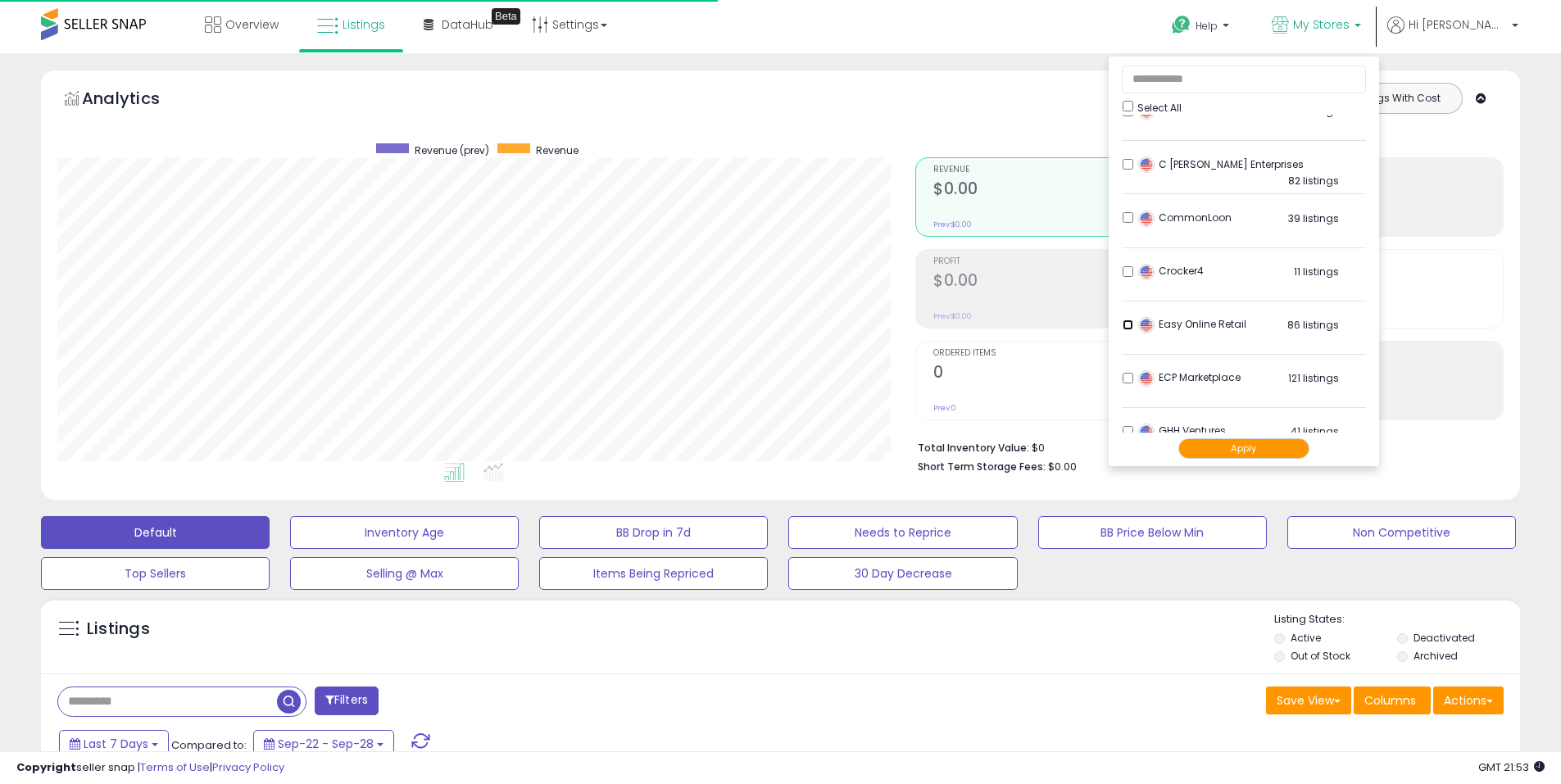
scroll to position [164, 0]
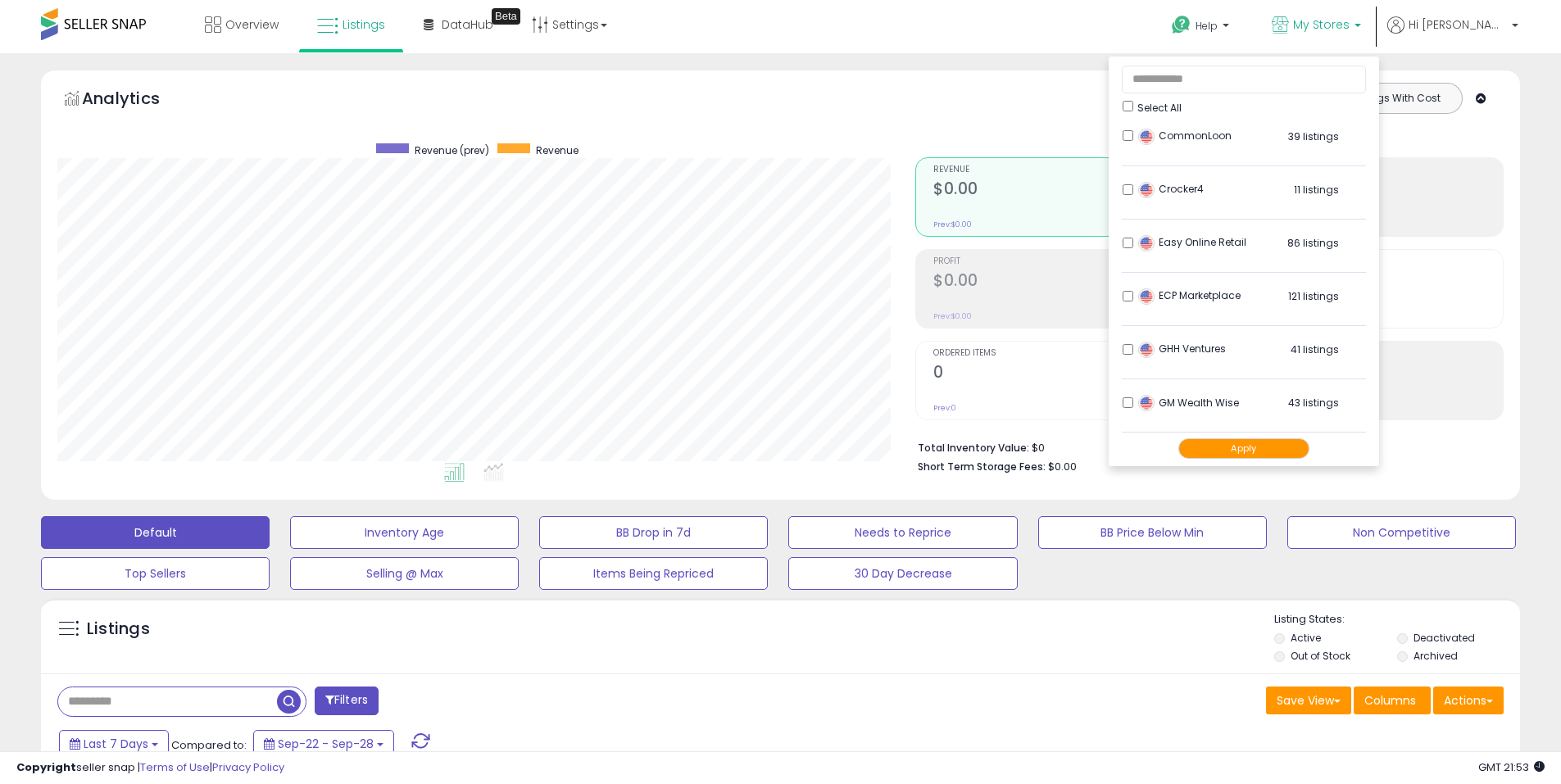
click at [1274, 441] on button "Apply" at bounding box center [1244, 448] width 131 height 20
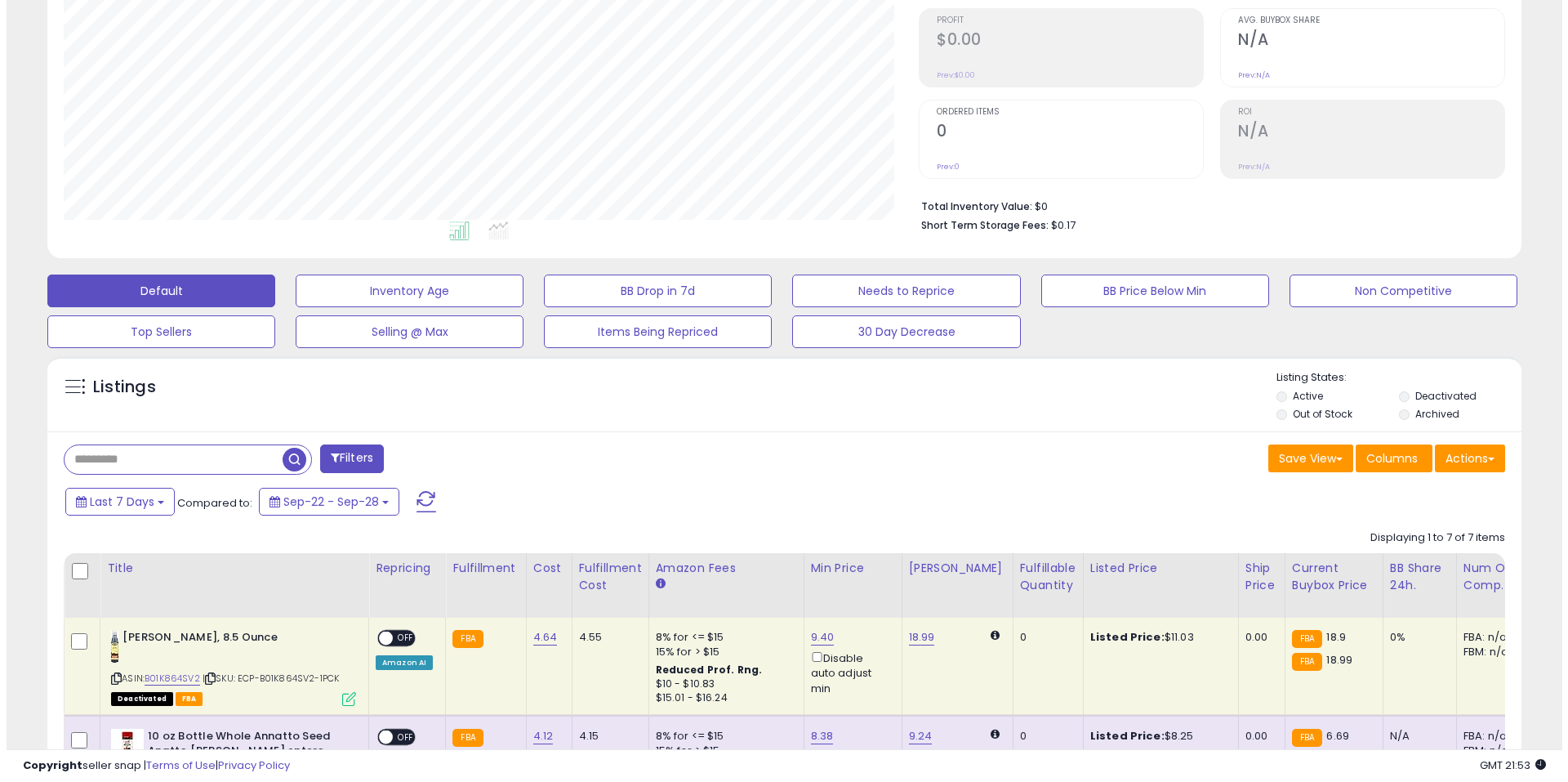
scroll to position [77, 0]
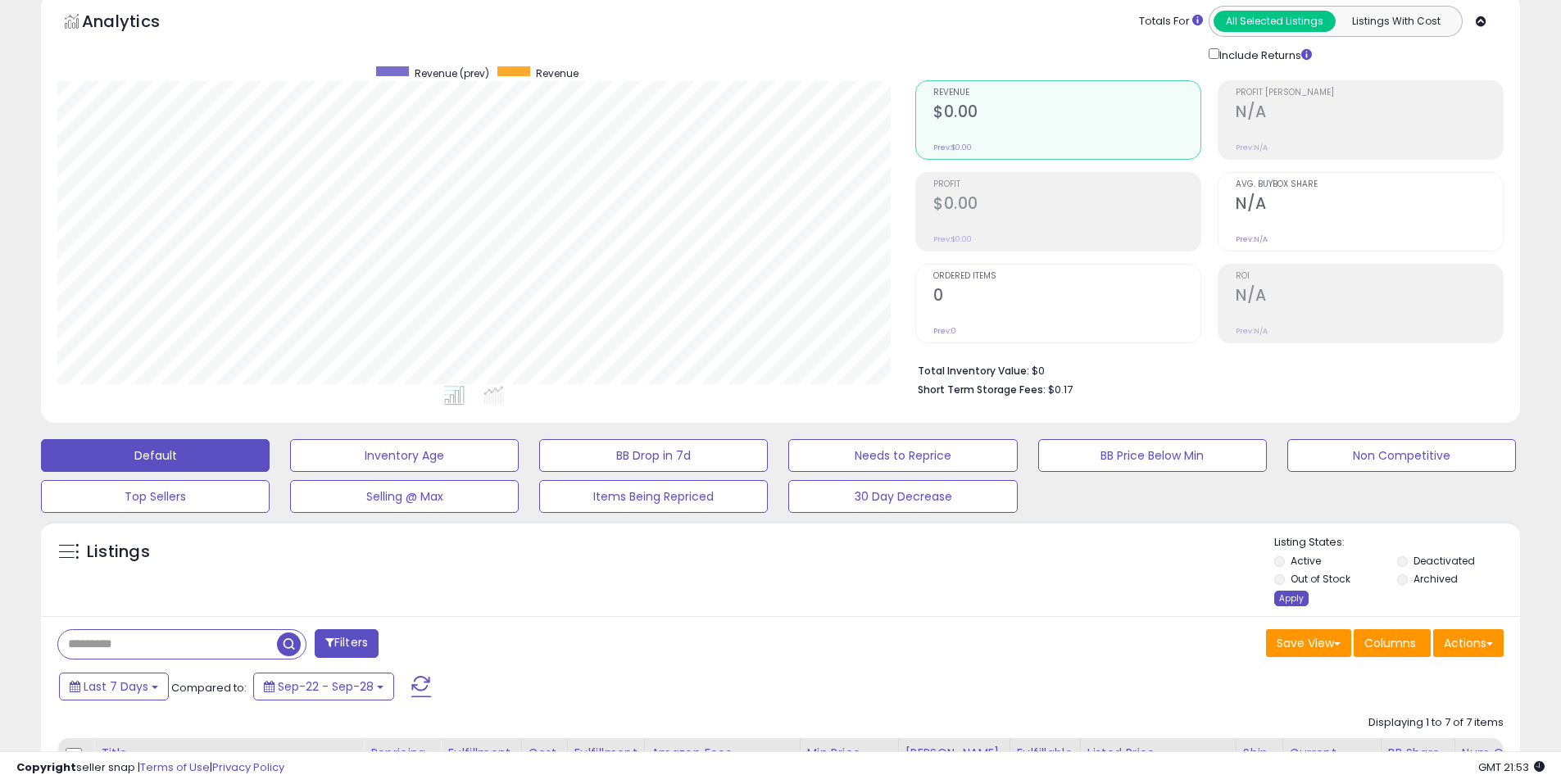
click at [1283, 595] on div "Apply" at bounding box center [1291, 598] width 34 height 16
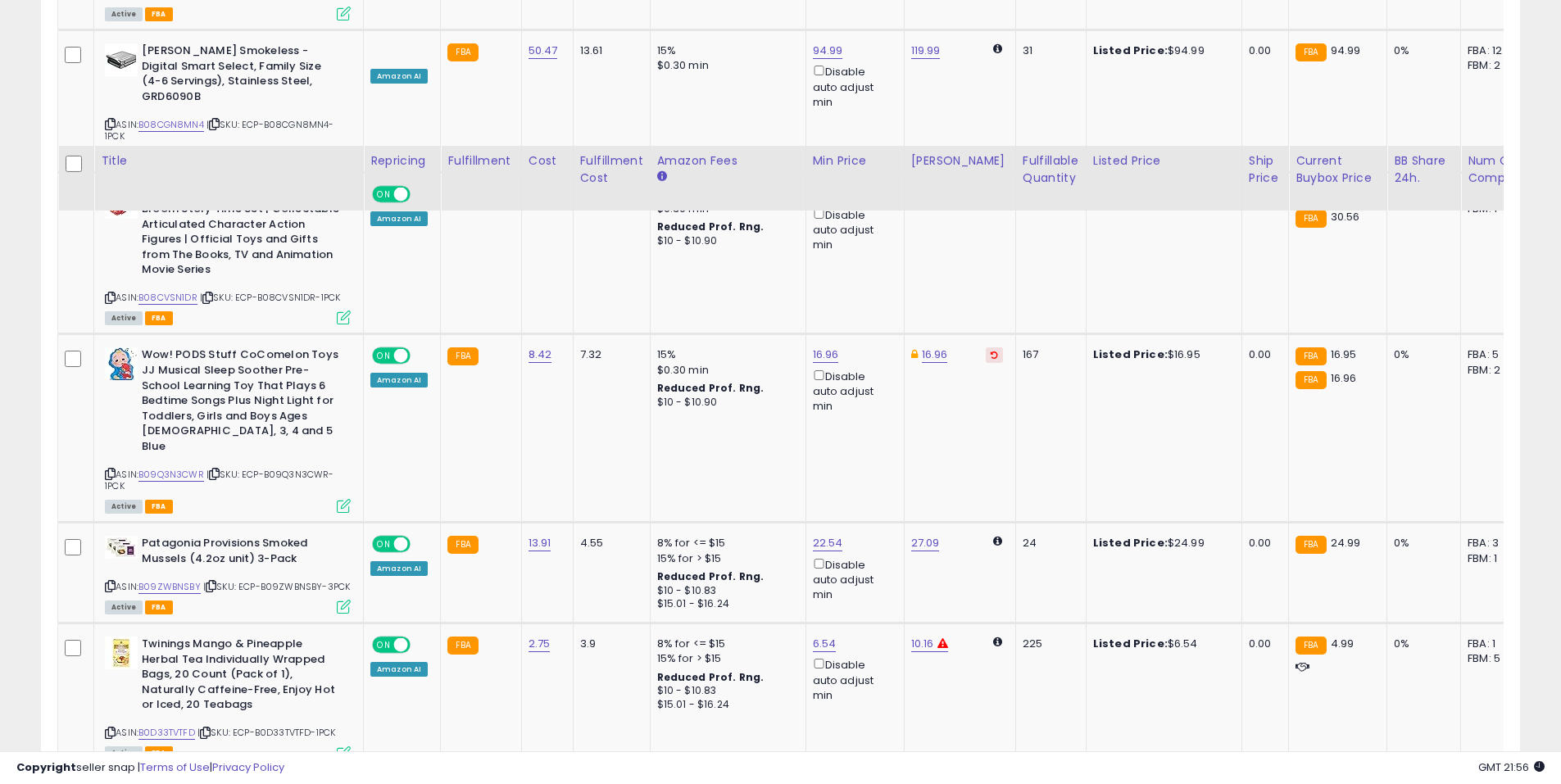
scroll to position [2662, 0]
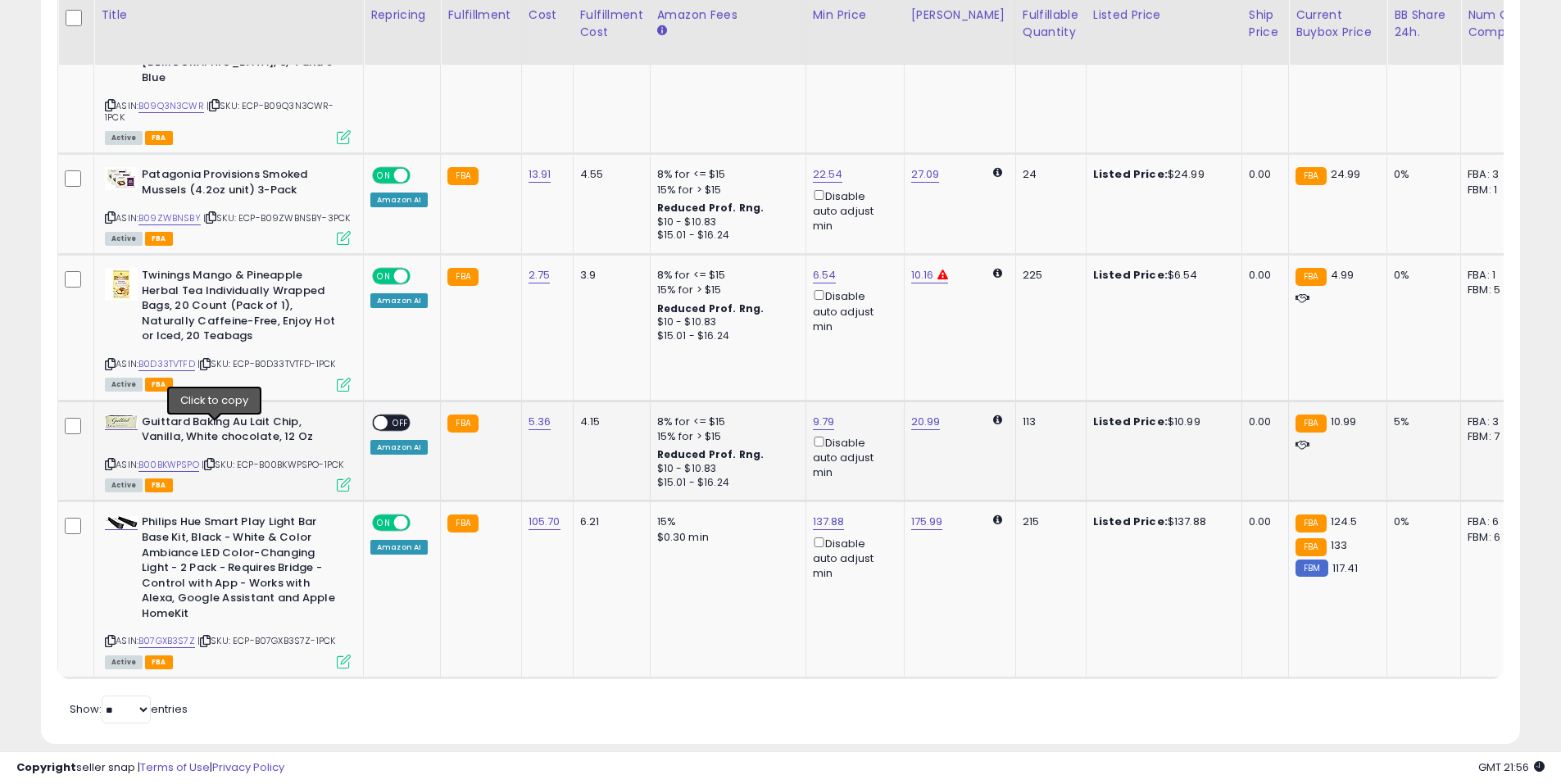
click at [214, 459] on icon at bounding box center [210, 464] width 10 height 9
click at [179, 457] on link "B00BKWPSPO" at bounding box center [169, 464] width 60 height 14
click at [215, 459] on icon at bounding box center [210, 464] width 10 height 9
click at [214, 459] on icon at bounding box center [210, 464] width 10 height 9
click at [394, 416] on span "OFF" at bounding box center [401, 423] width 26 height 14
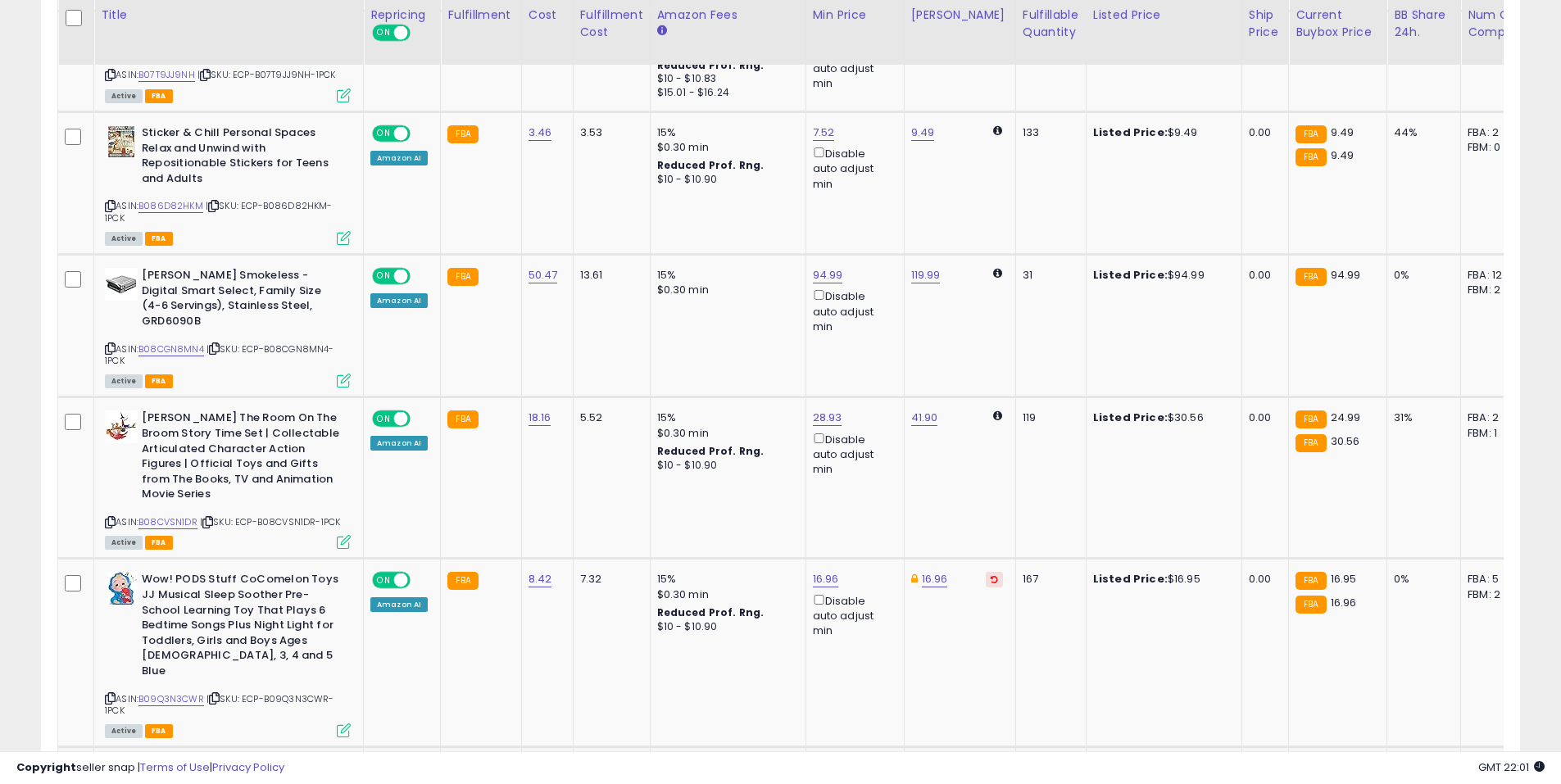
scroll to position [2088, 0]
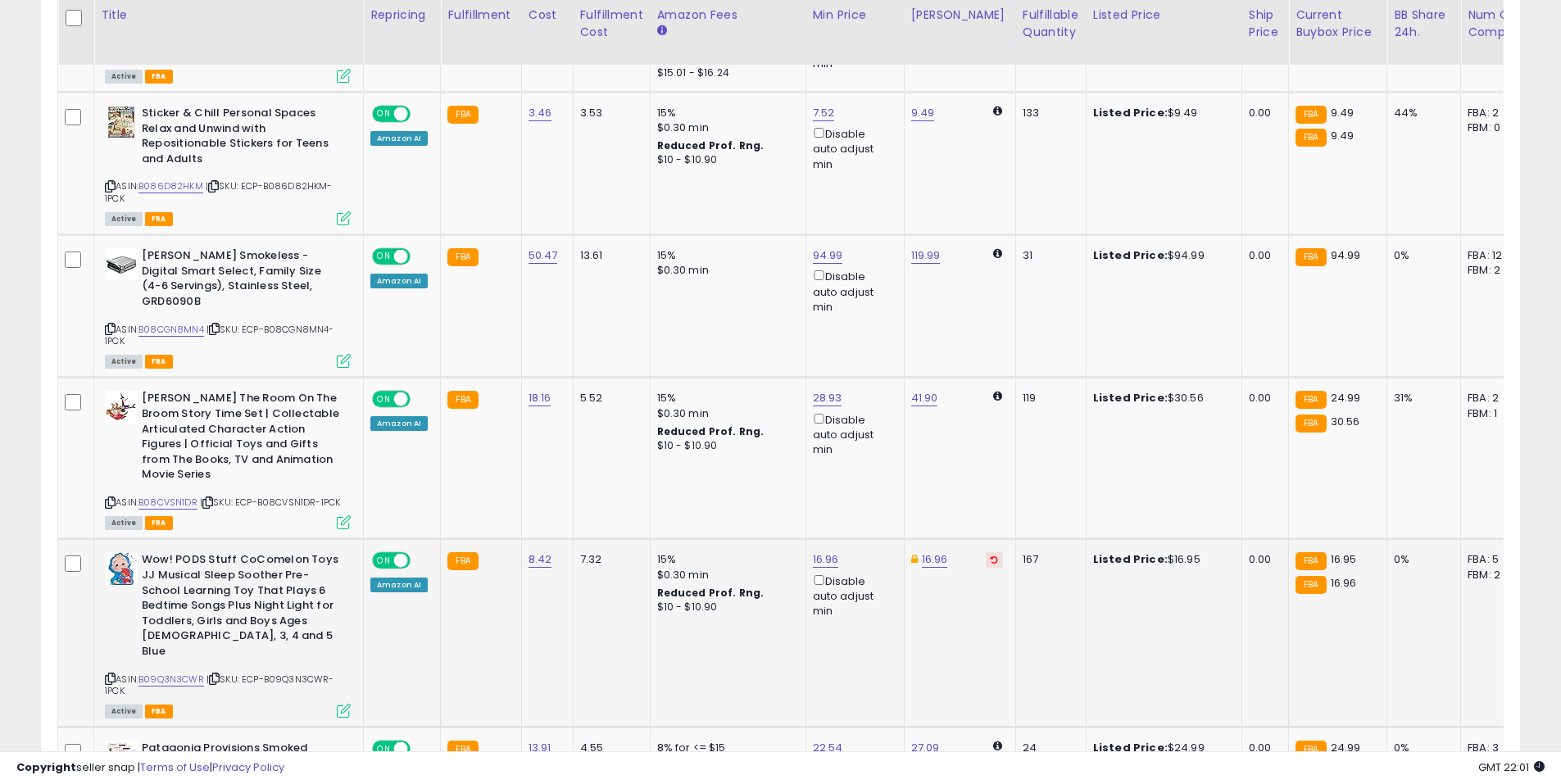
click at [835, 552] on div "16.96 Disable auto adjust min" at bounding box center [853, 585] width 79 height 66
click at [830, 551] on link "16.96" at bounding box center [826, 559] width 26 height 17
click at [915, 477] on button "button" at bounding box center [901, 471] width 28 height 24
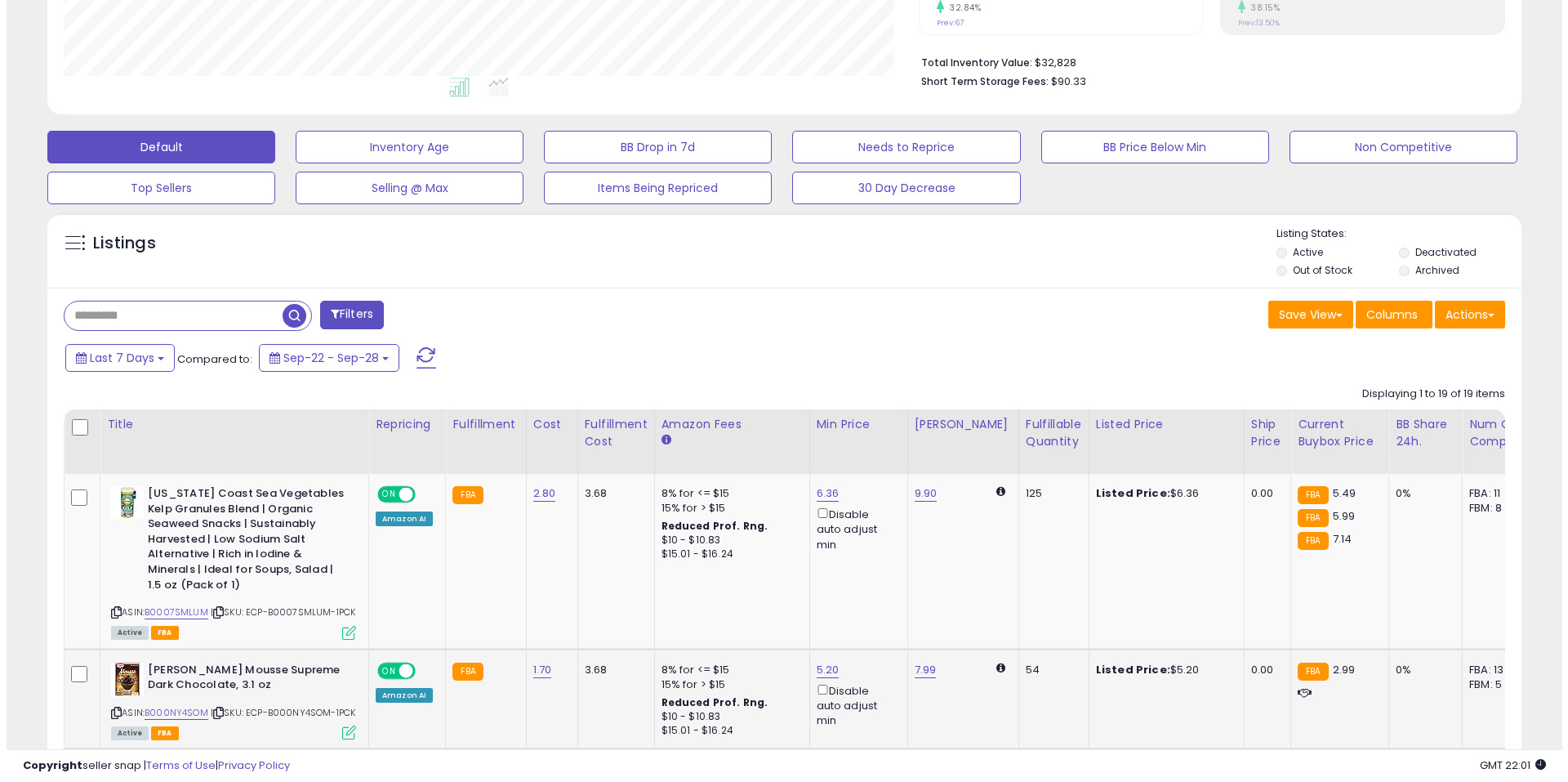
scroll to position [205, 0]
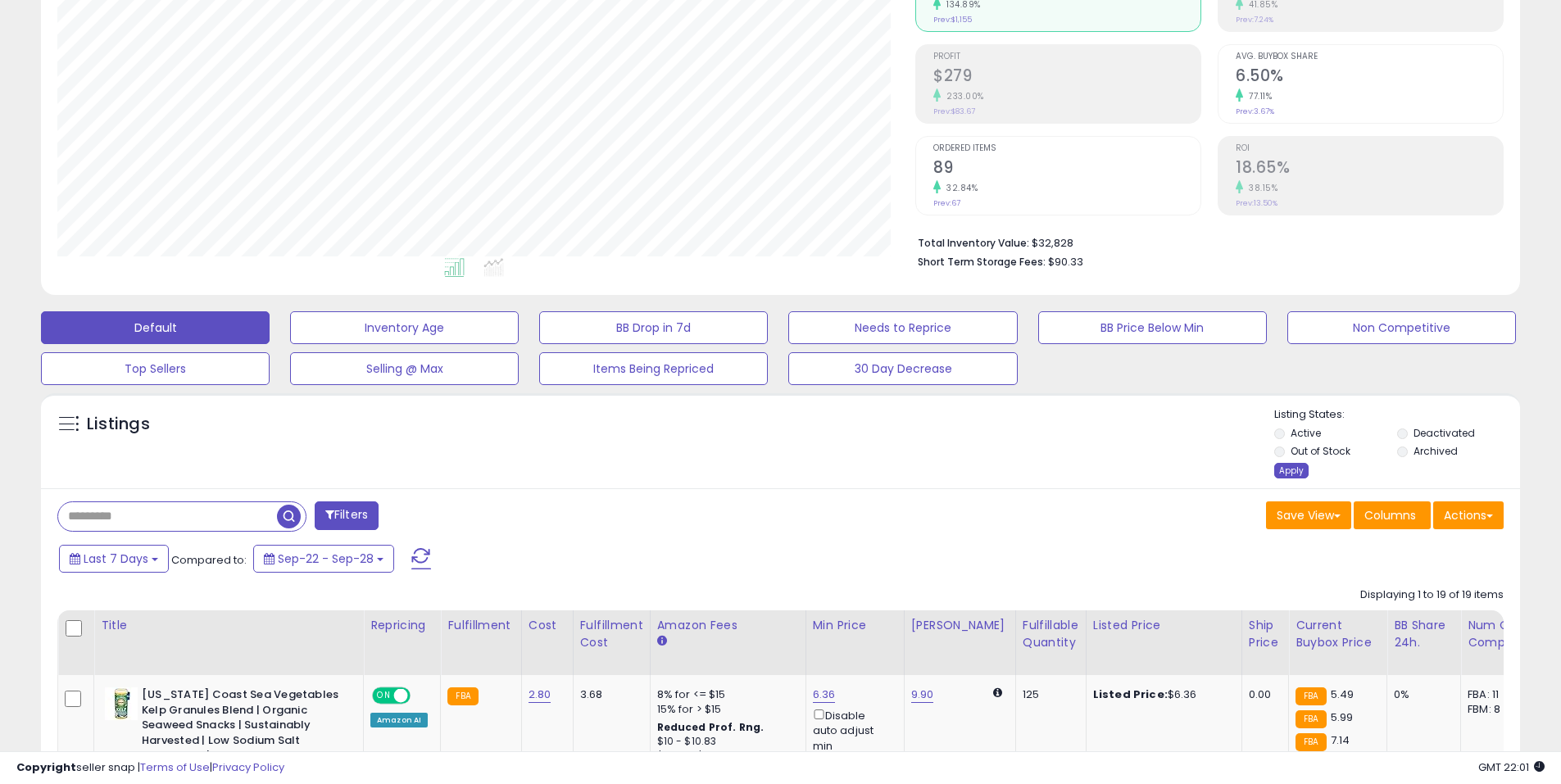
click at [1294, 467] on div "Apply" at bounding box center [1291, 471] width 34 height 16
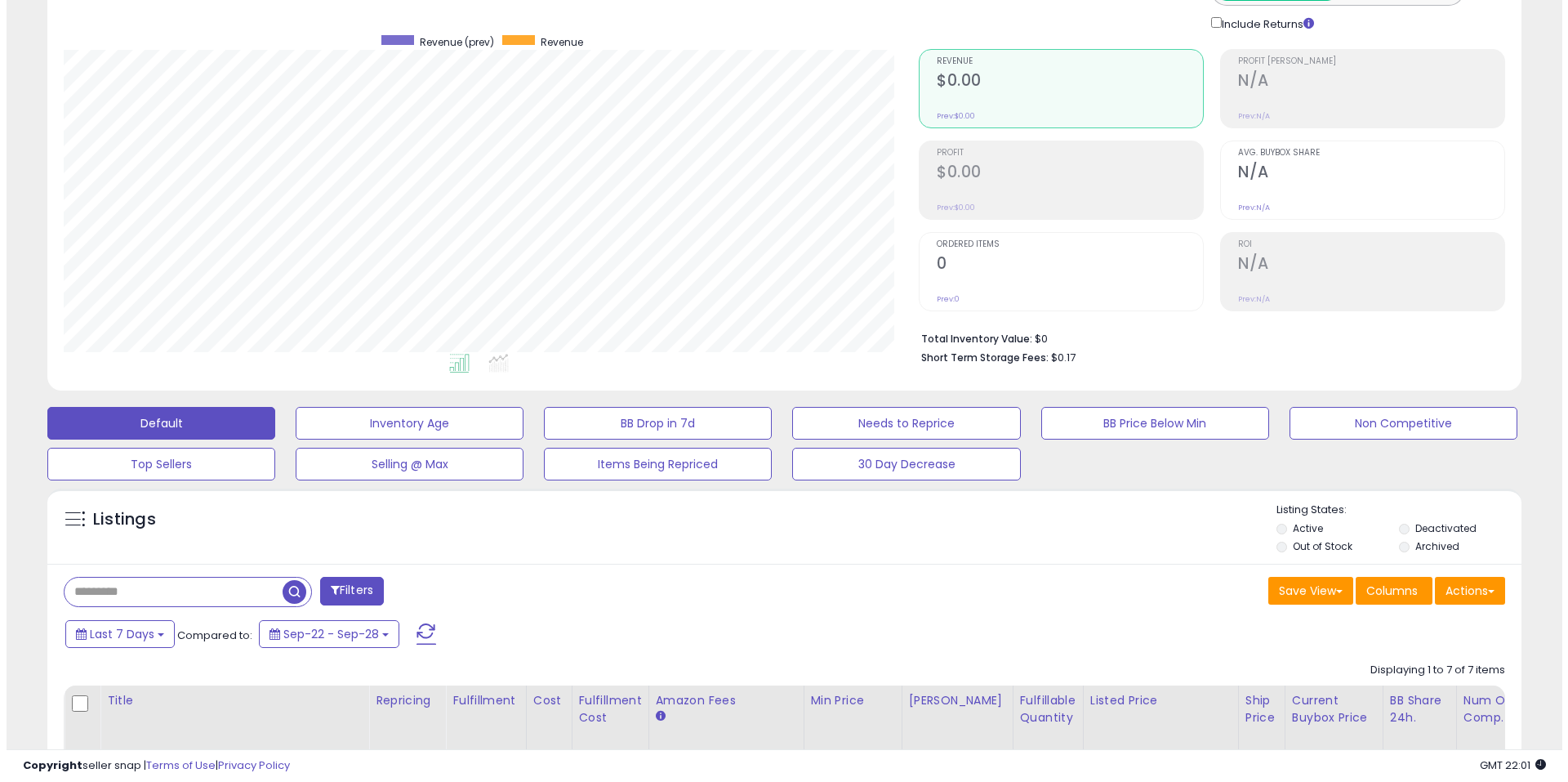
scroll to position [0, 0]
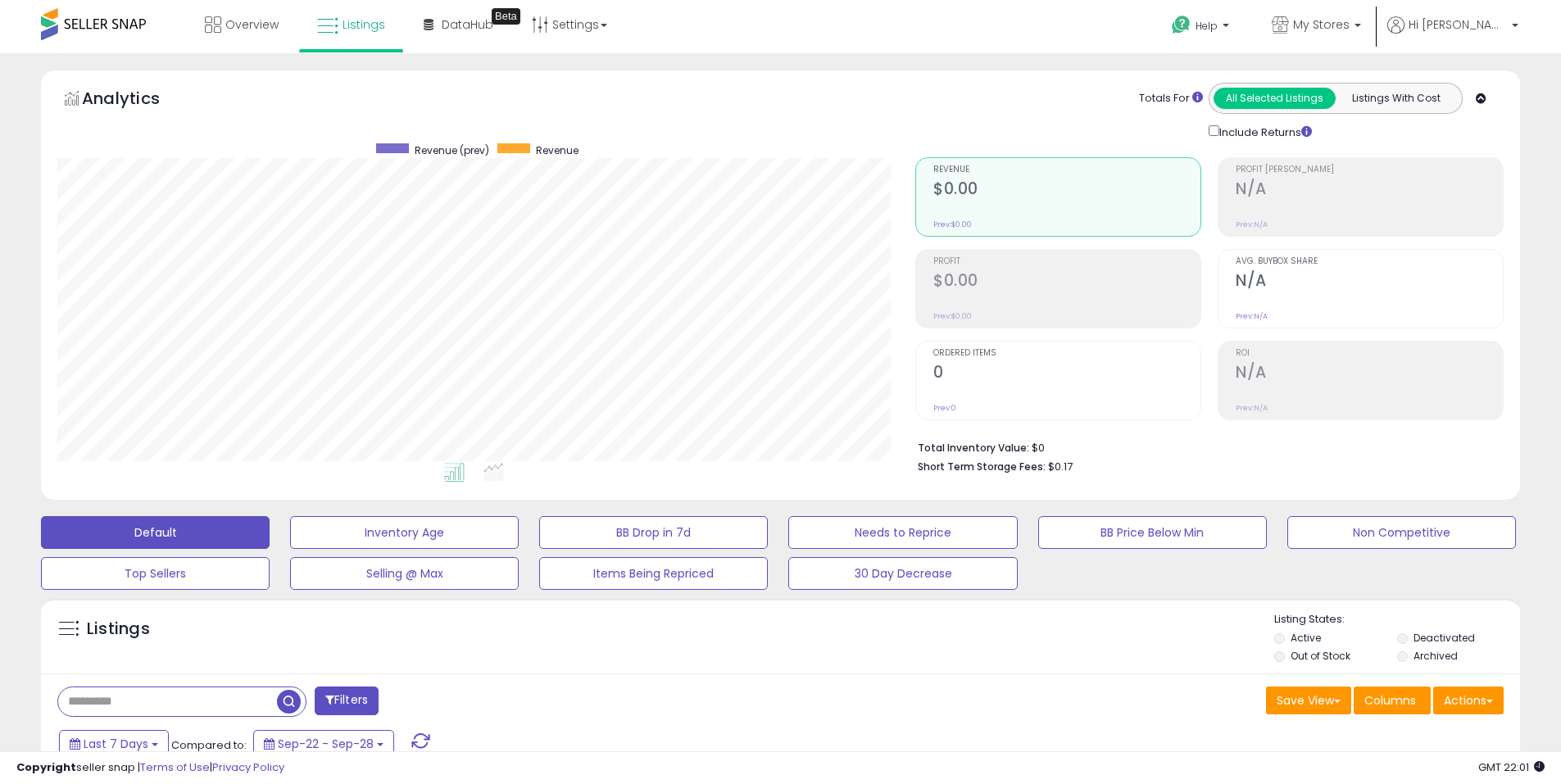
click at [1267, 637] on div "Listings" at bounding box center [780, 640] width 1479 height 56
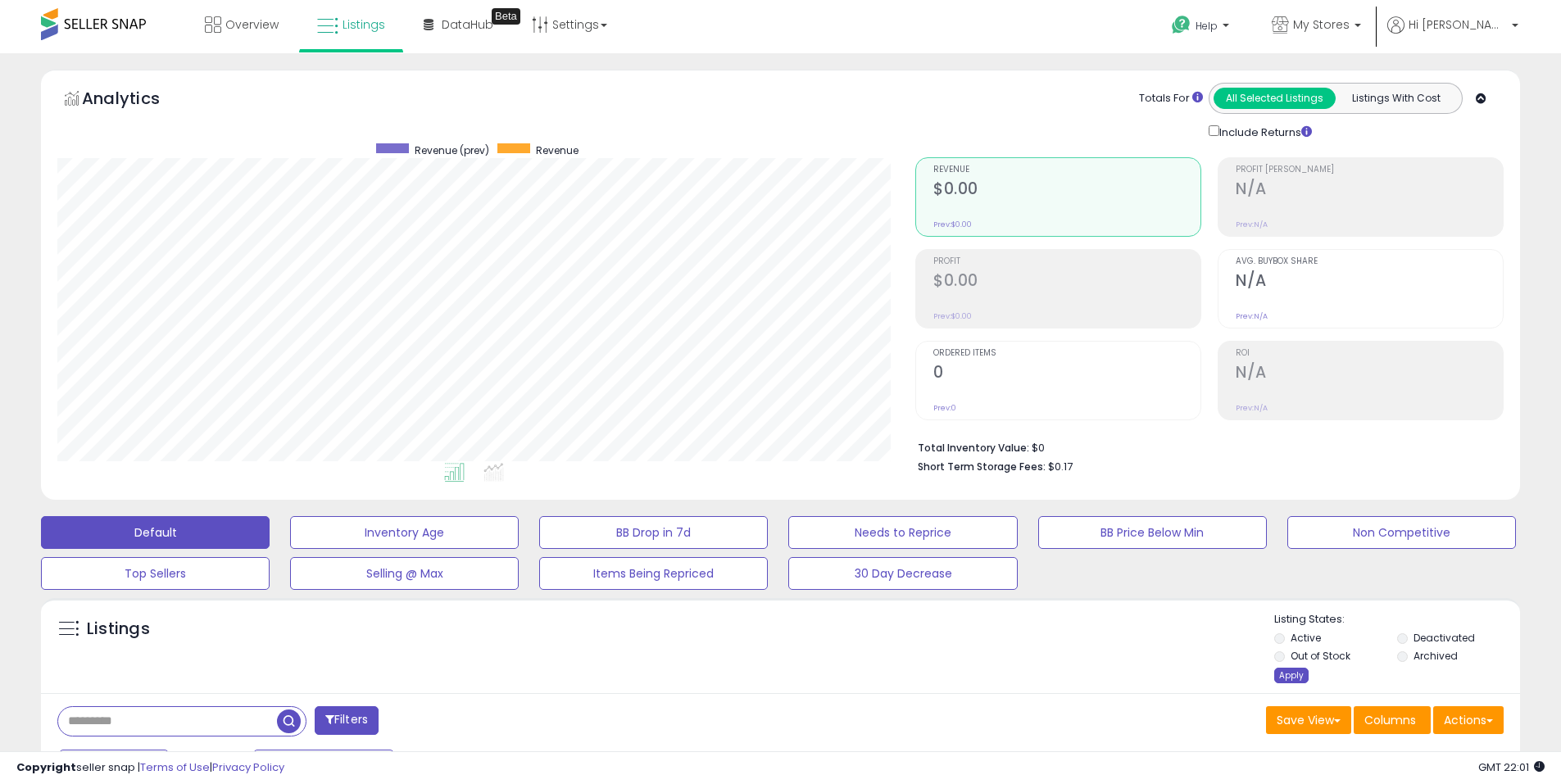
click at [1286, 670] on div "Apply" at bounding box center [1291, 676] width 34 height 16
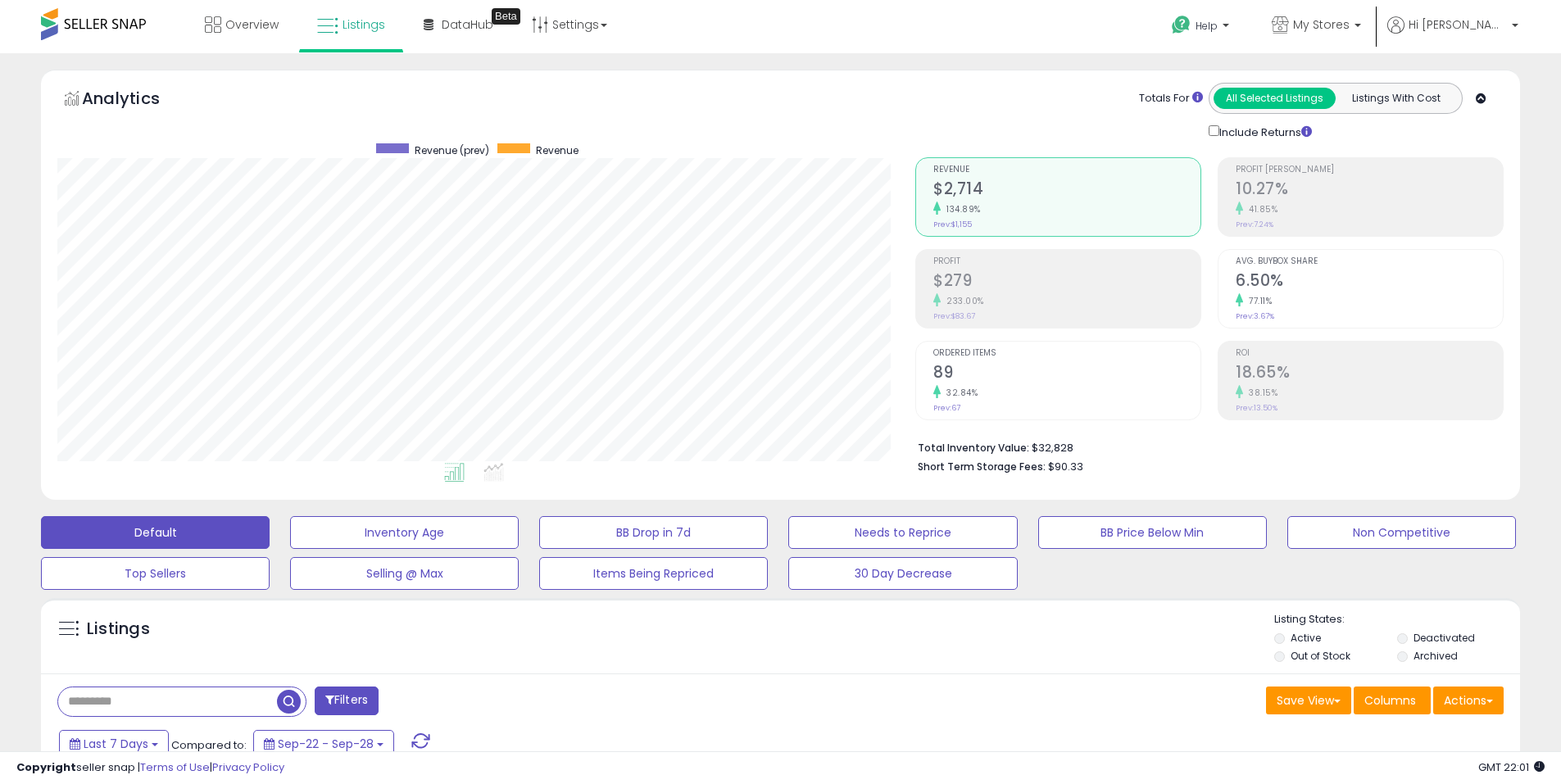
scroll to position [336, 858]
click at [1350, 25] on span "My Stores" at bounding box center [1321, 24] width 57 height 17
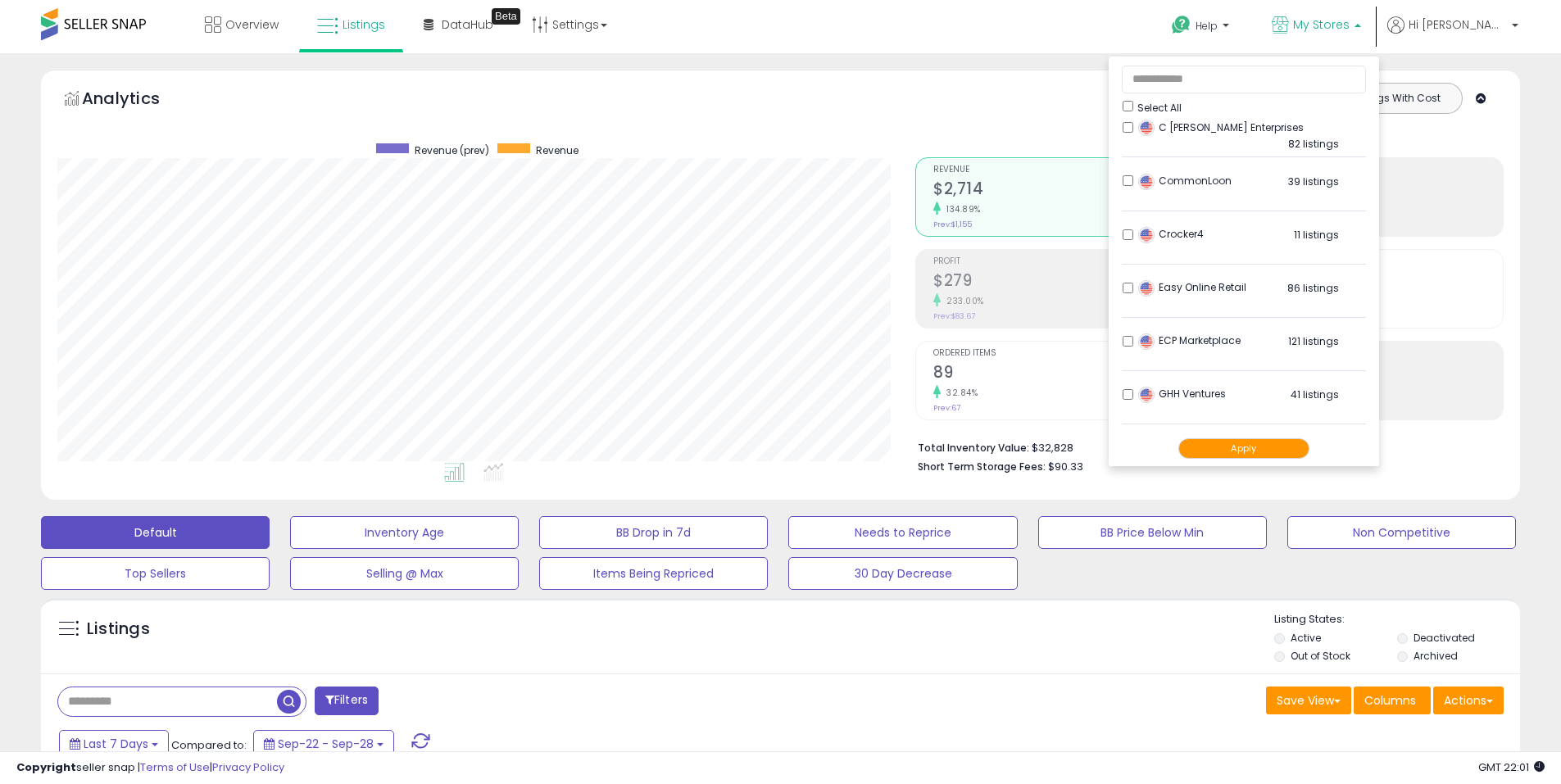
scroll to position [245, 0]
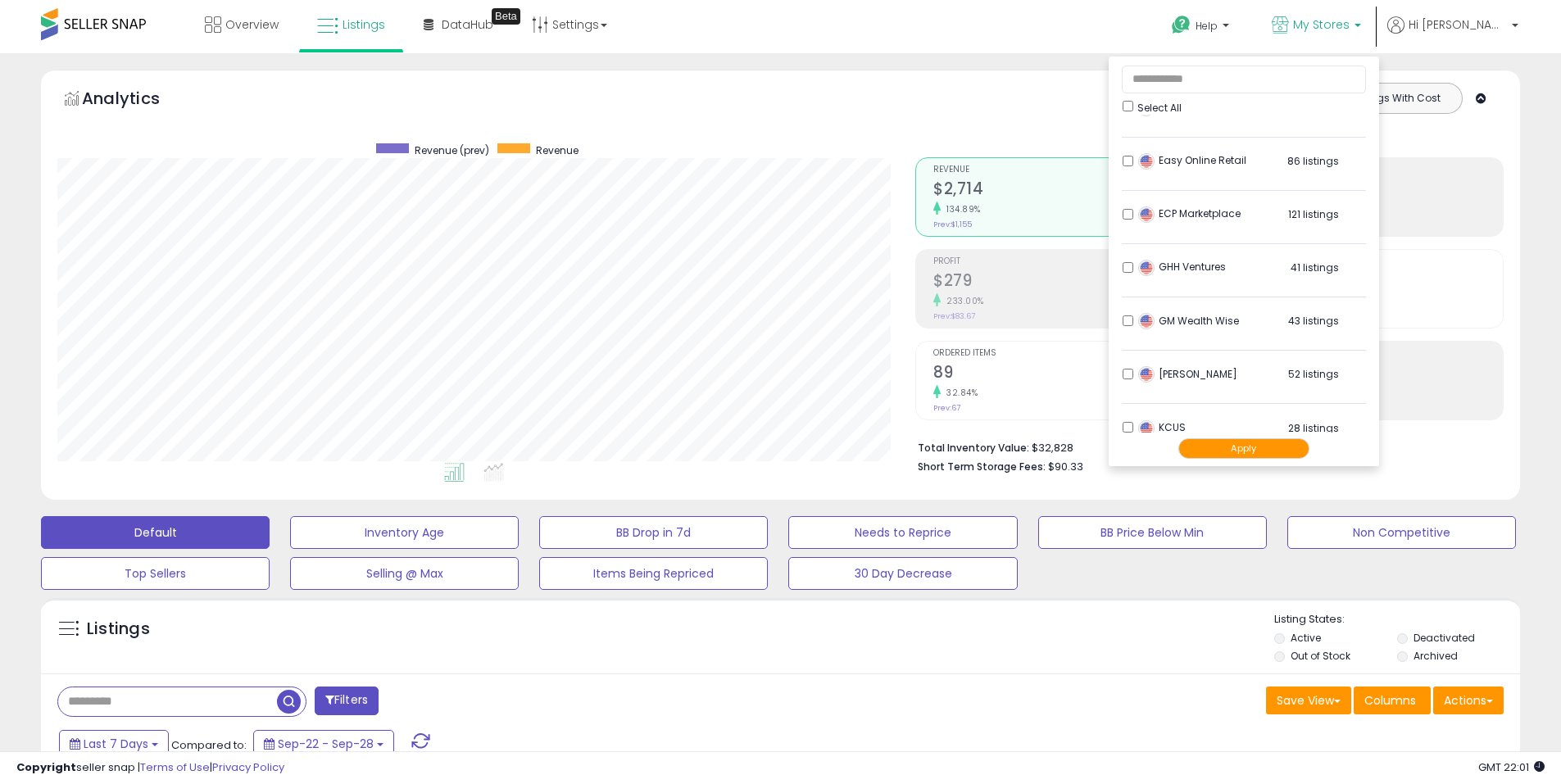
click at [1281, 452] on button "Apply" at bounding box center [1244, 448] width 131 height 20
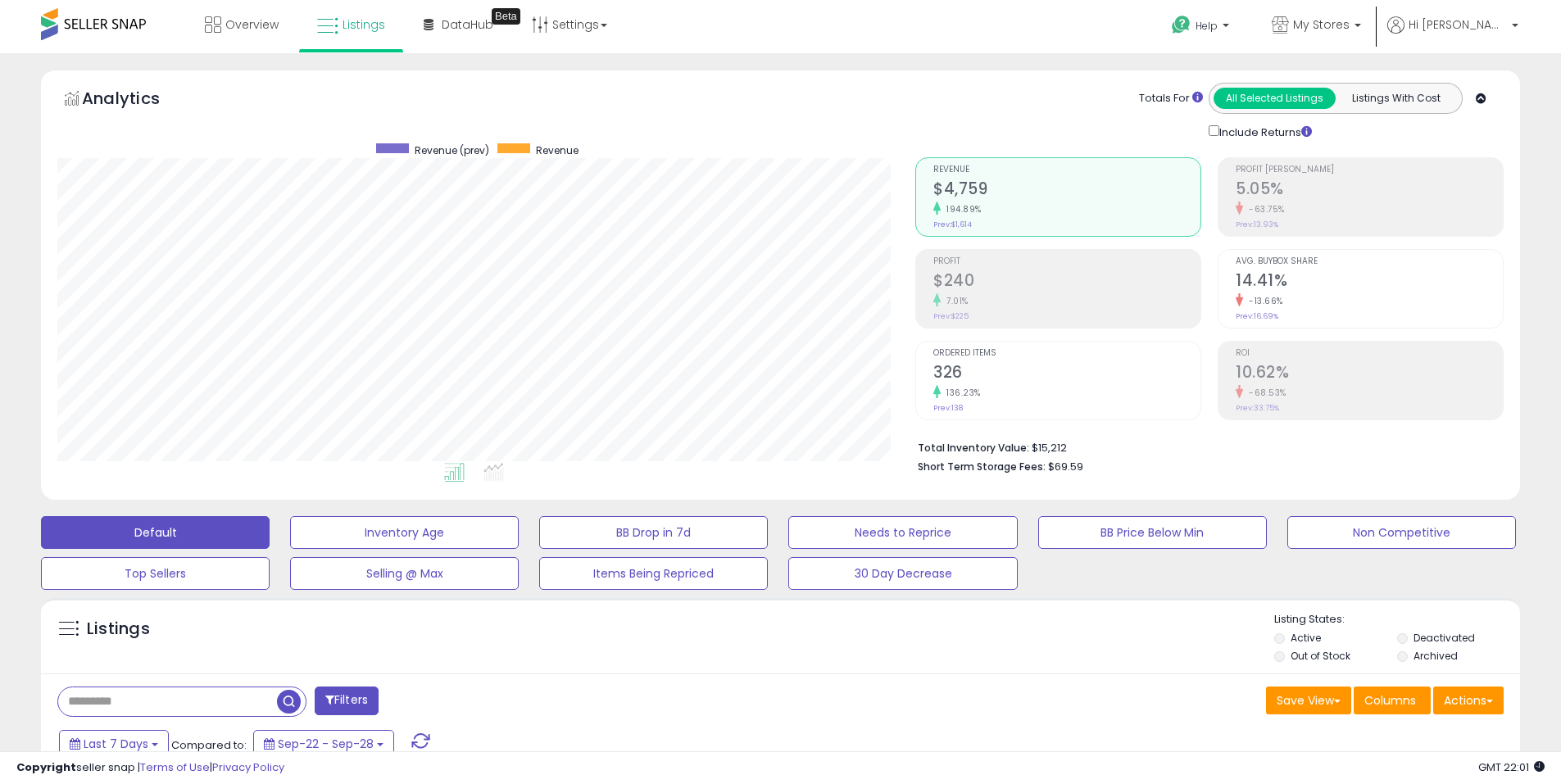
scroll to position [336, 858]
click at [1495, 28] on span "Hi [PERSON_NAME]" at bounding box center [1458, 24] width 99 height 17
click at [1451, 225] on li "Logout" at bounding box center [1463, 217] width 105 height 40
click at [1466, 223] on link "Logout" at bounding box center [1462, 217] width 36 height 16
